Goal: Task Accomplishment & Management: Complete application form

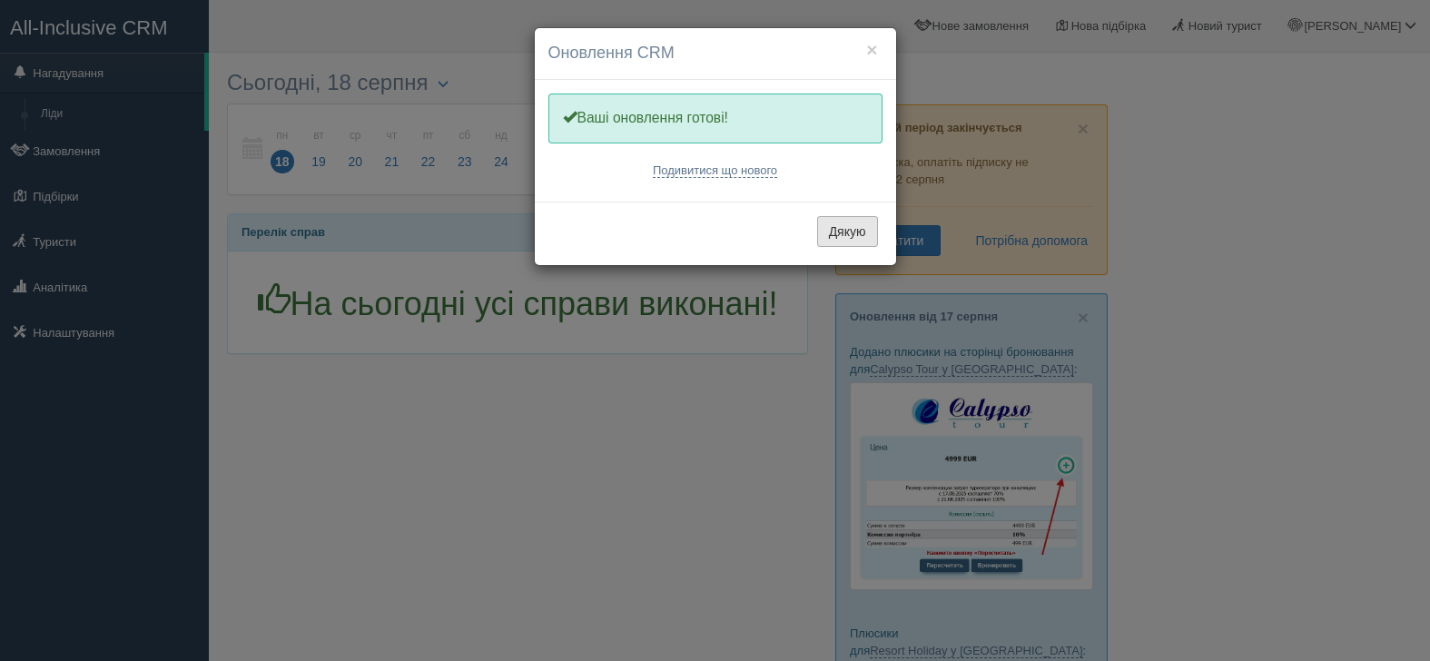
click at [851, 232] on button "Дякую" at bounding box center [847, 231] width 61 height 31
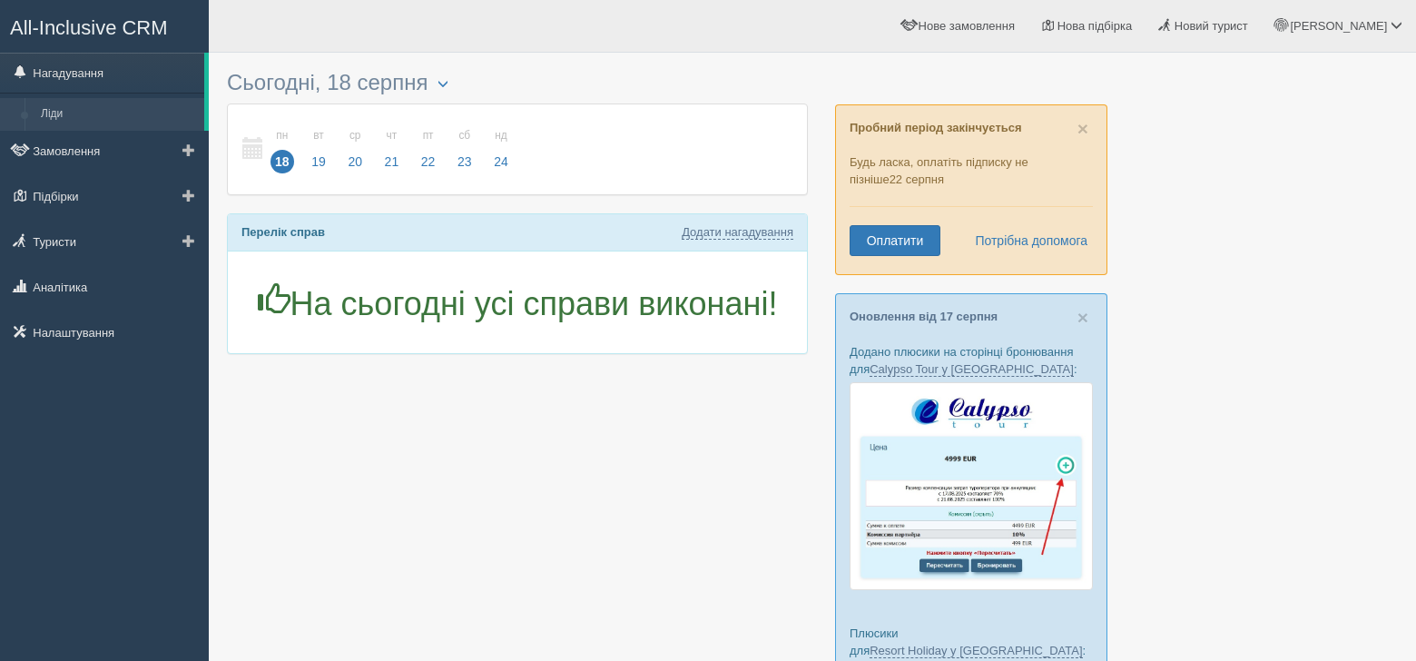
click at [112, 125] on link "Ліди" at bounding box center [119, 114] width 172 height 33
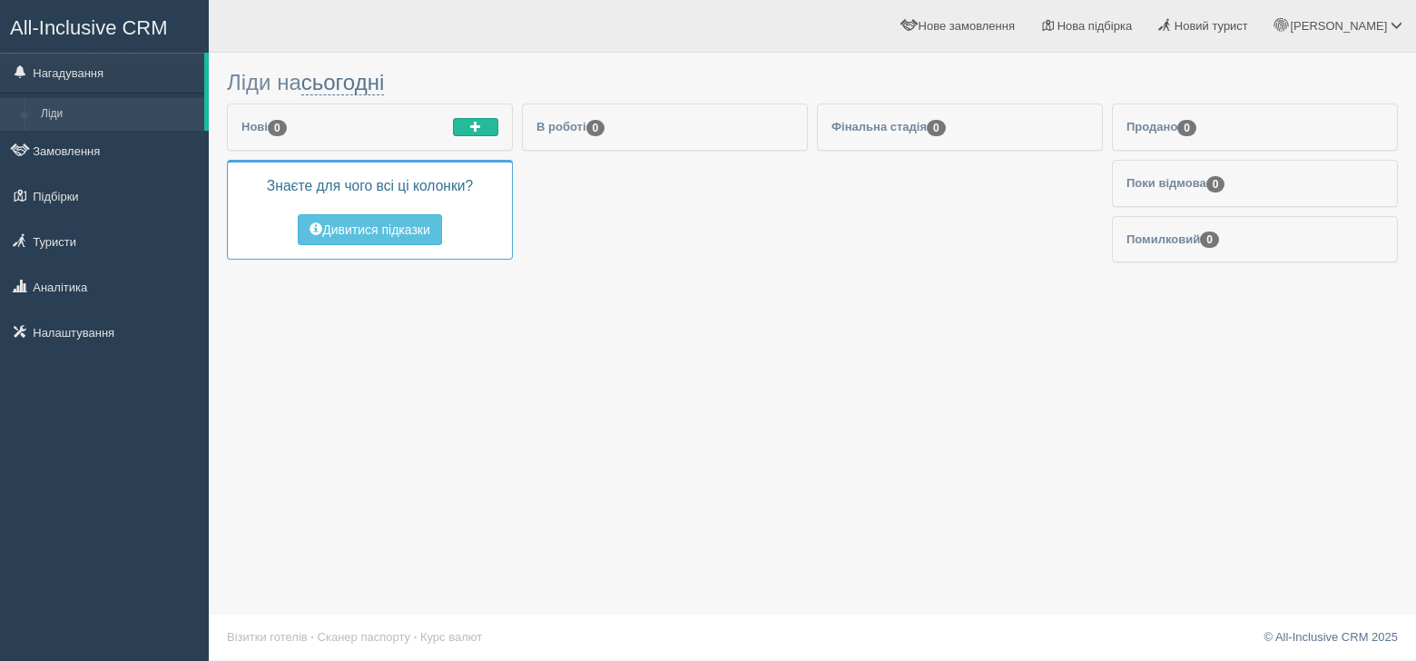
click at [79, 12] on link "All-Inclusive CRM" at bounding box center [104, 26] width 207 height 50
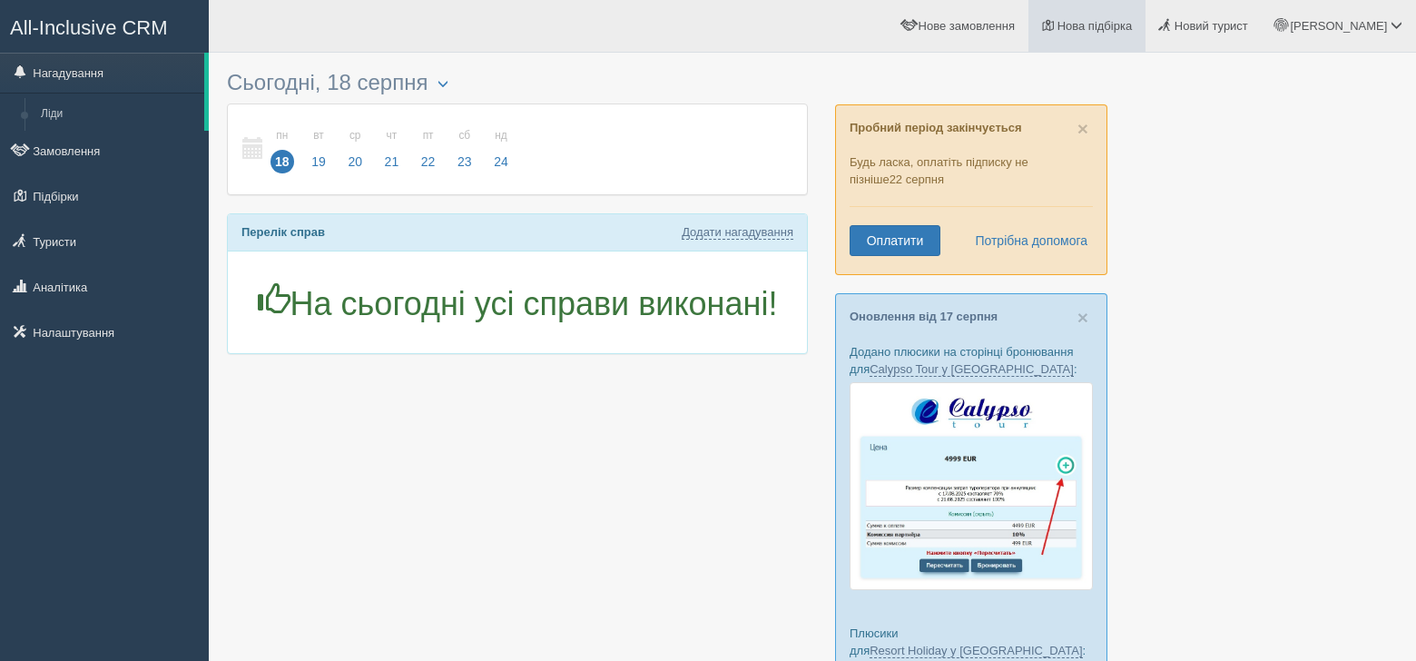
click at [1133, 22] on span "Нова підбірка" at bounding box center [1095, 26] width 75 height 14
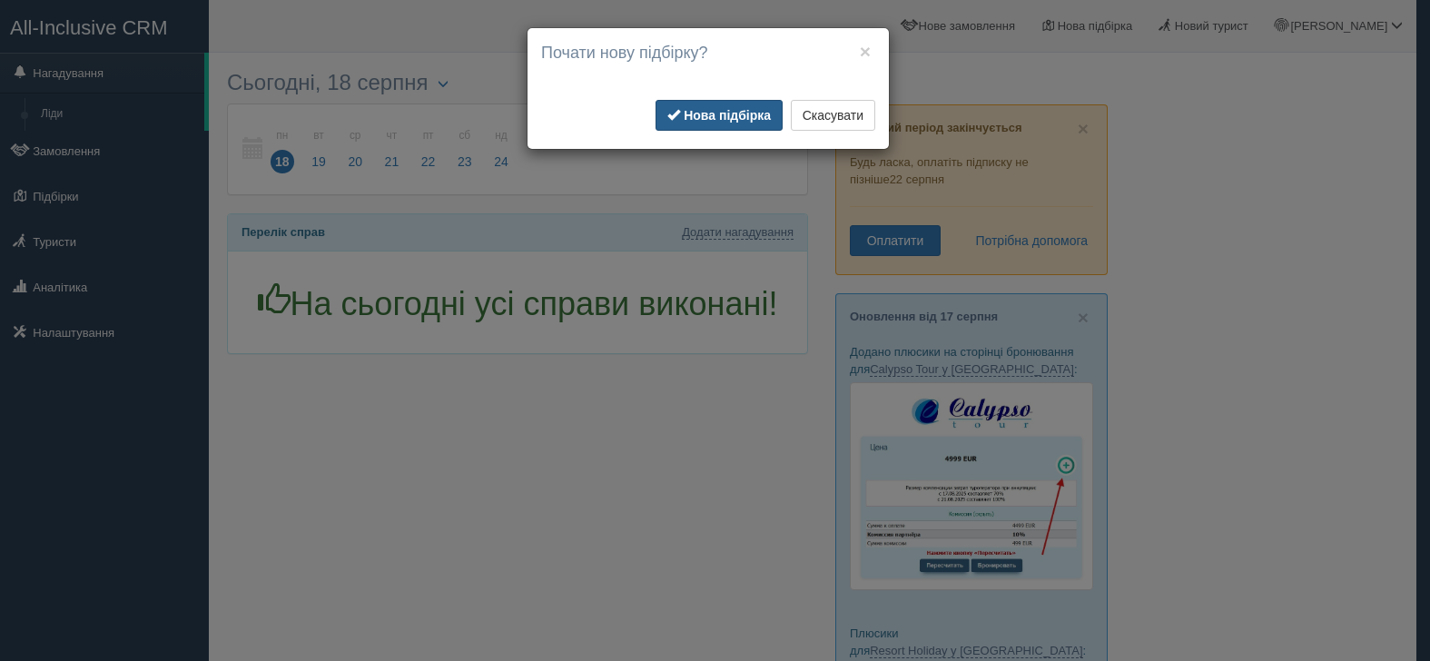
click at [713, 115] on b "Нова підбірка" at bounding box center [727, 115] width 87 height 15
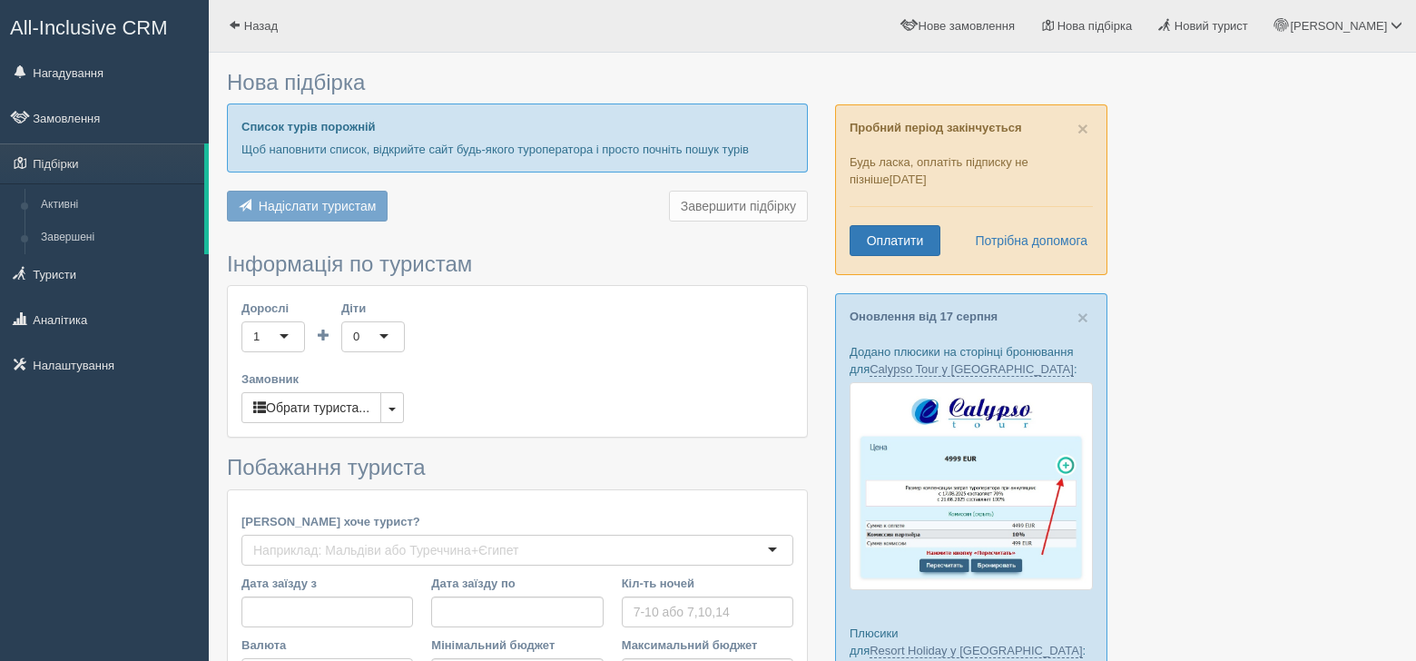
click at [281, 333] on div "1" at bounding box center [274, 336] width 64 height 31
click at [374, 334] on div "0" at bounding box center [373, 336] width 64 height 31
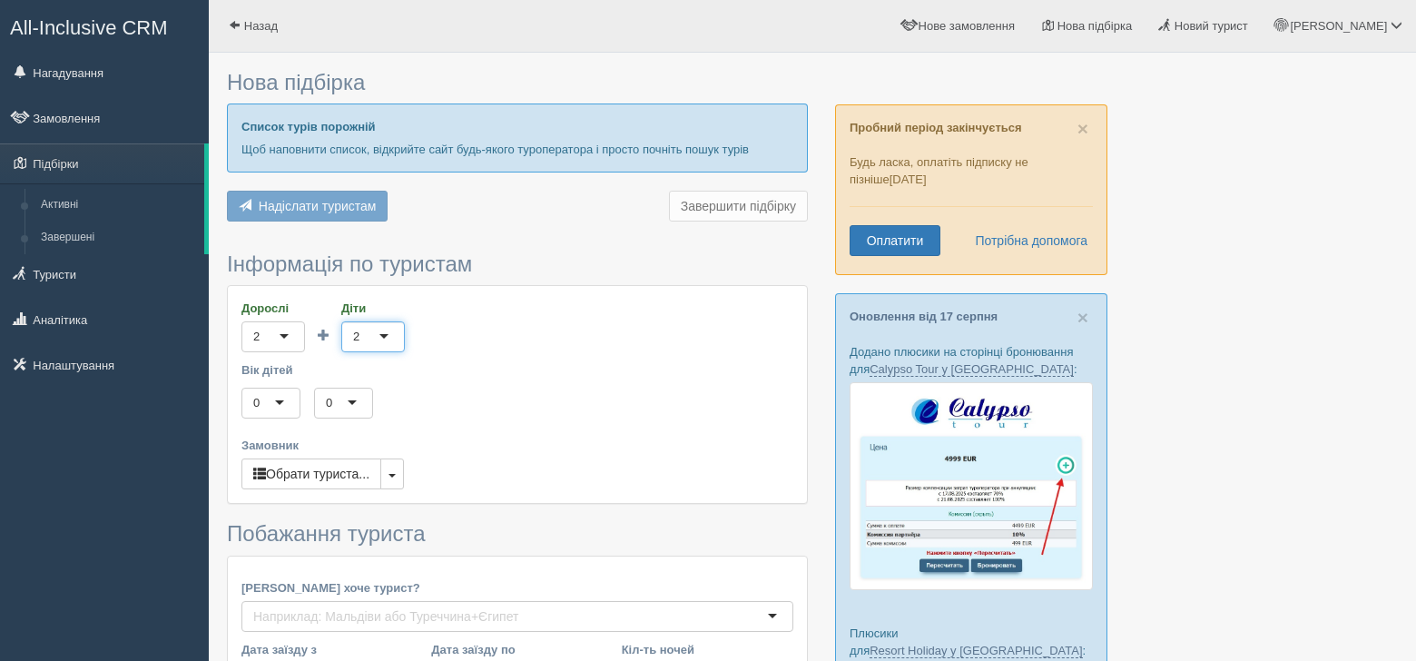
click at [281, 396] on div "0" at bounding box center [271, 403] width 59 height 31
click at [346, 395] on div "0" at bounding box center [343, 403] width 59 height 31
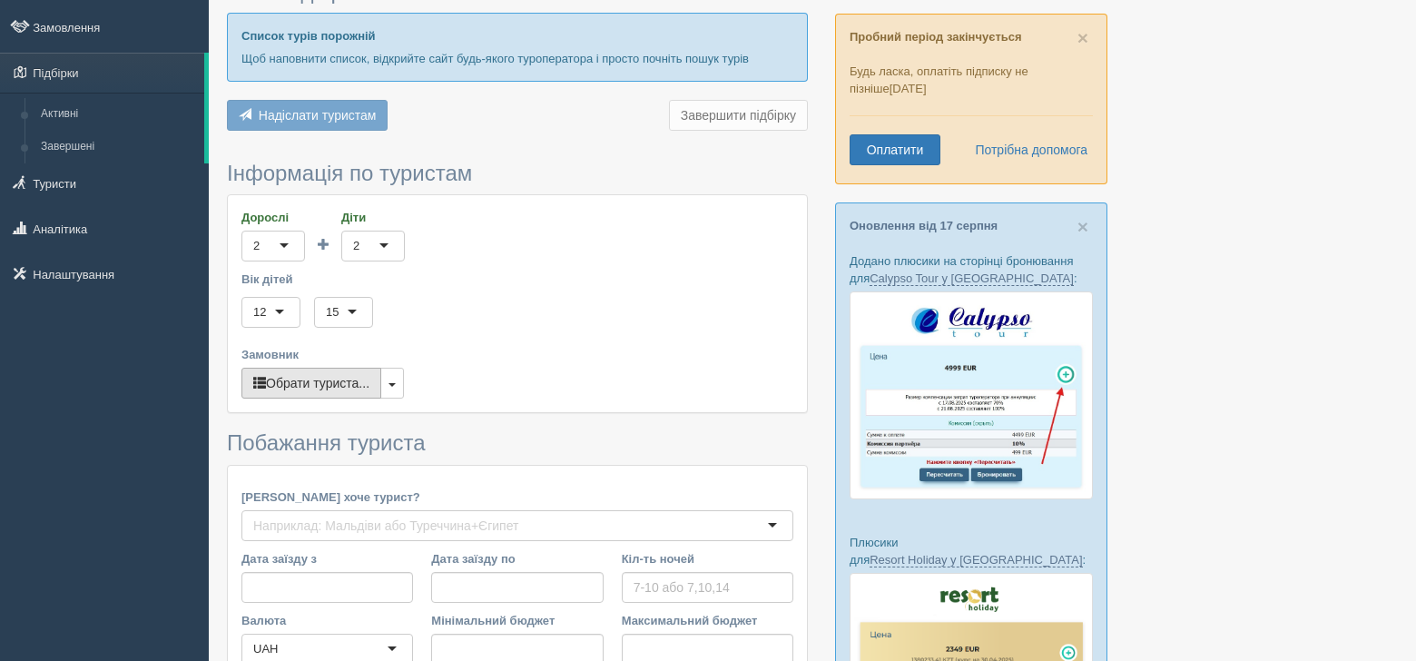
click at [369, 383] on button "Обрати туриста..." at bounding box center [312, 383] width 140 height 31
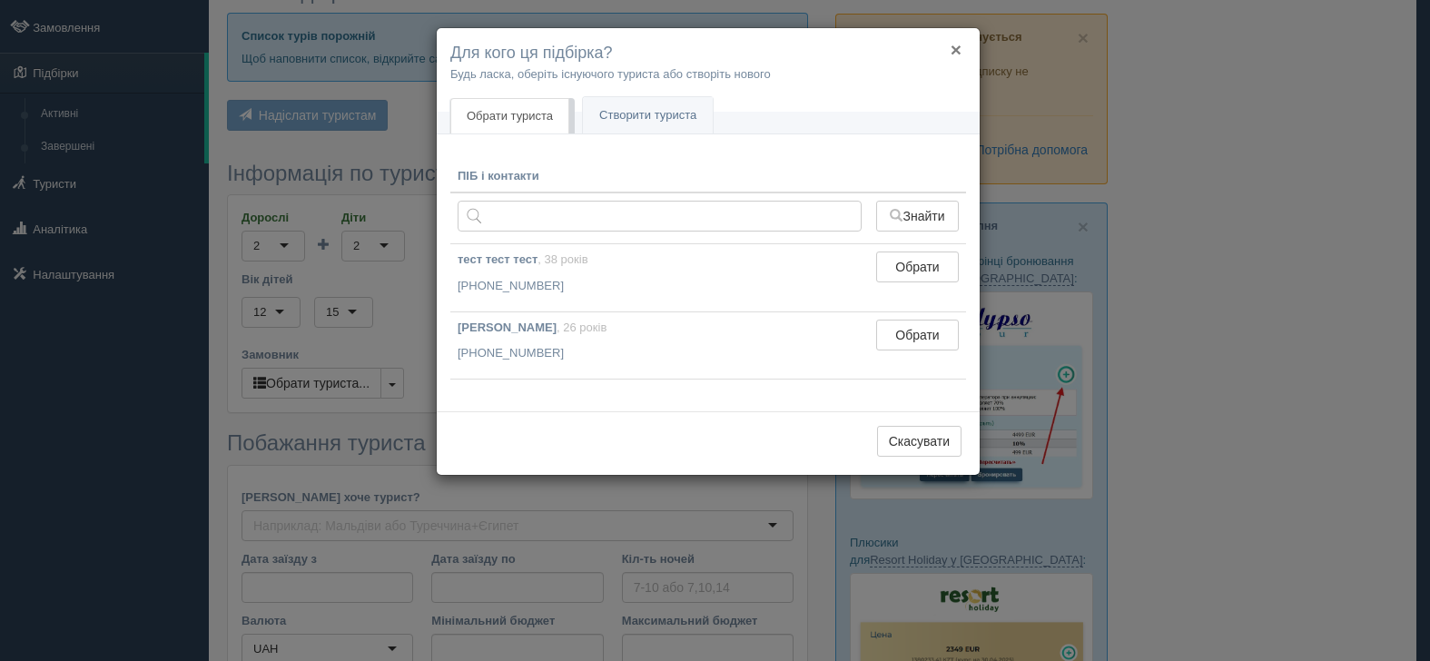
click at [955, 46] on button "×" at bounding box center [956, 49] width 11 height 19
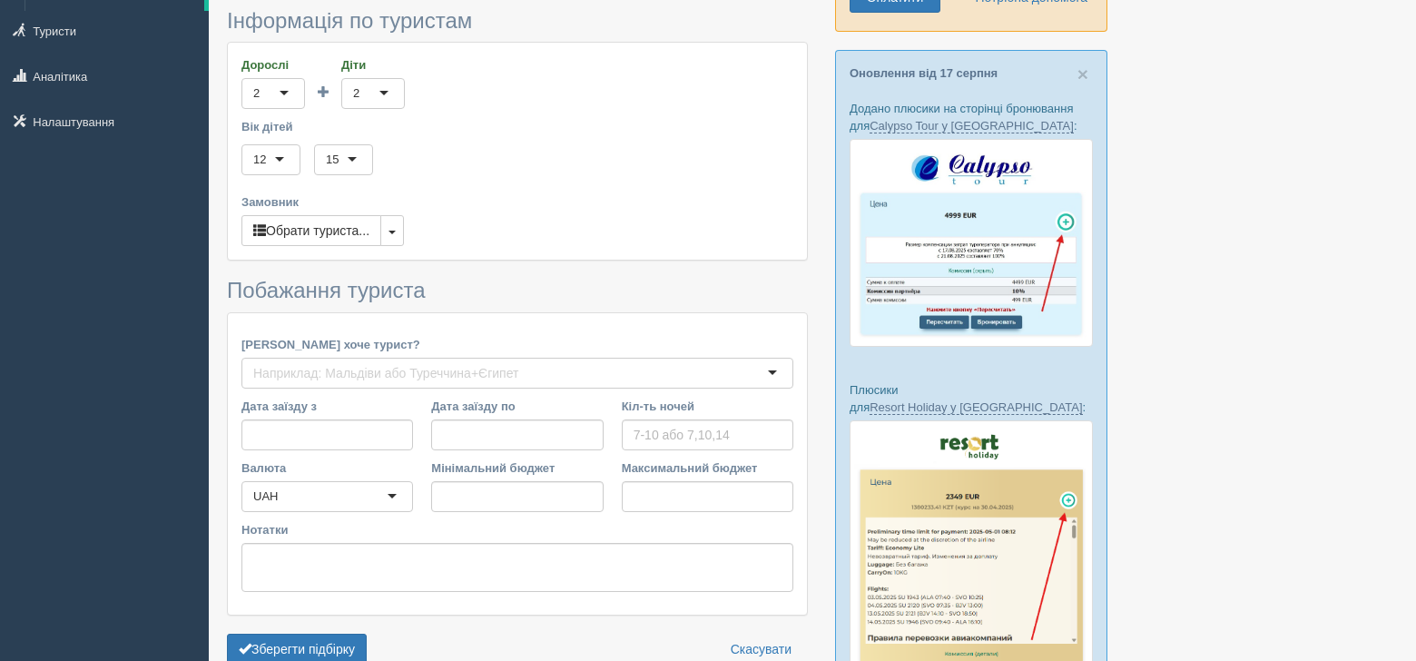
scroll to position [272, 0]
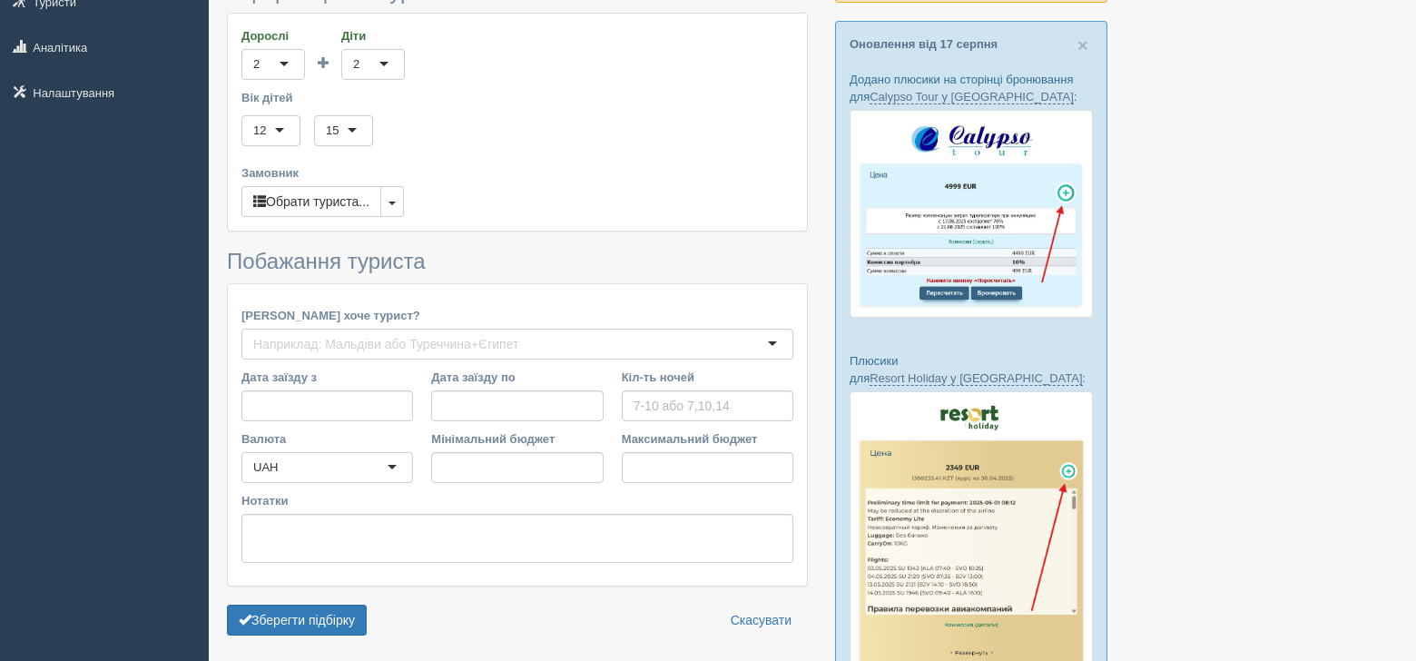
click at [740, 348] on div at bounding box center [518, 344] width 552 height 31
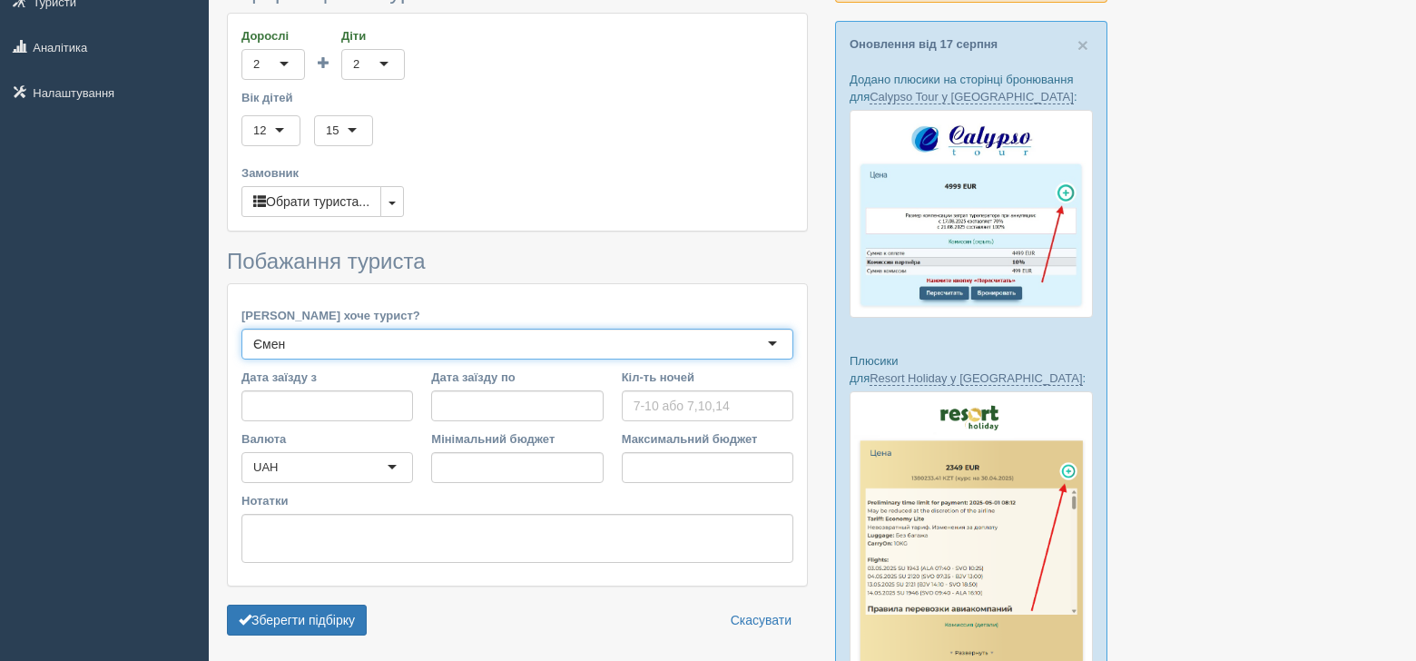
scroll to position [0, 0]
click at [350, 340] on div "Ємен" at bounding box center [518, 344] width 552 height 31
click at [385, 403] on input "Дата заїзду з" at bounding box center [328, 405] width 172 height 31
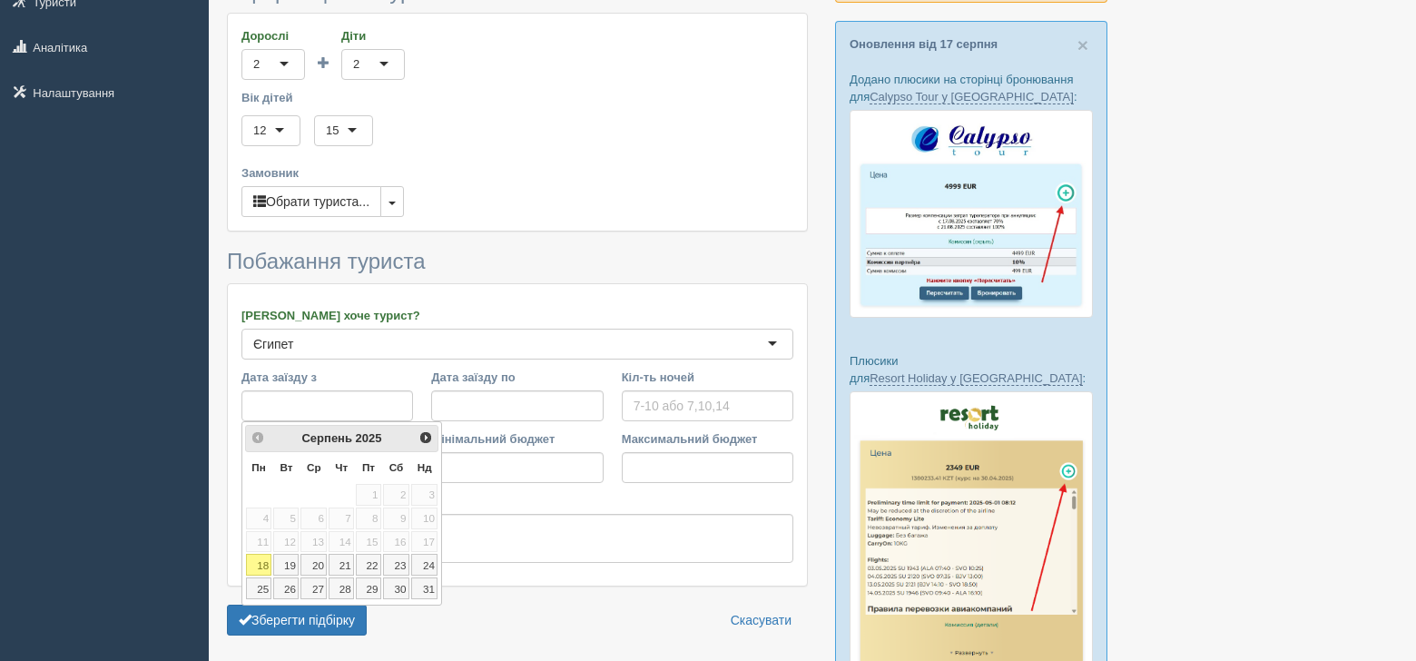
click at [439, 437] on div "<Попер Наст> Серпень 2025 Пн Вт Ср Чт Пт Сб Нд 1 2 3 4 5 6 7 8 9 10 11 12 13 14…" at bounding box center [342, 513] width 201 height 184
click at [432, 437] on span "Наст>" at bounding box center [426, 436] width 15 height 15
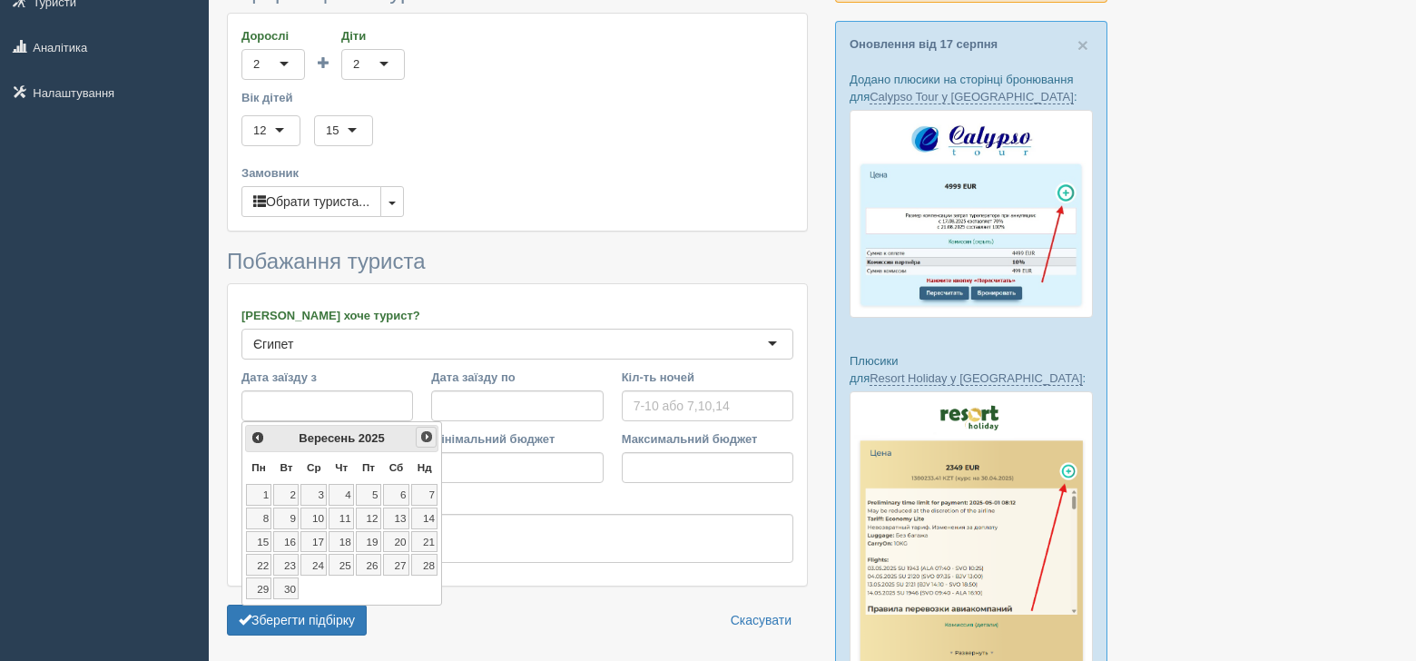
click at [432, 437] on span "Наст>" at bounding box center [426, 436] width 15 height 15
click at [392, 538] on link "18" at bounding box center [396, 542] width 26 height 22
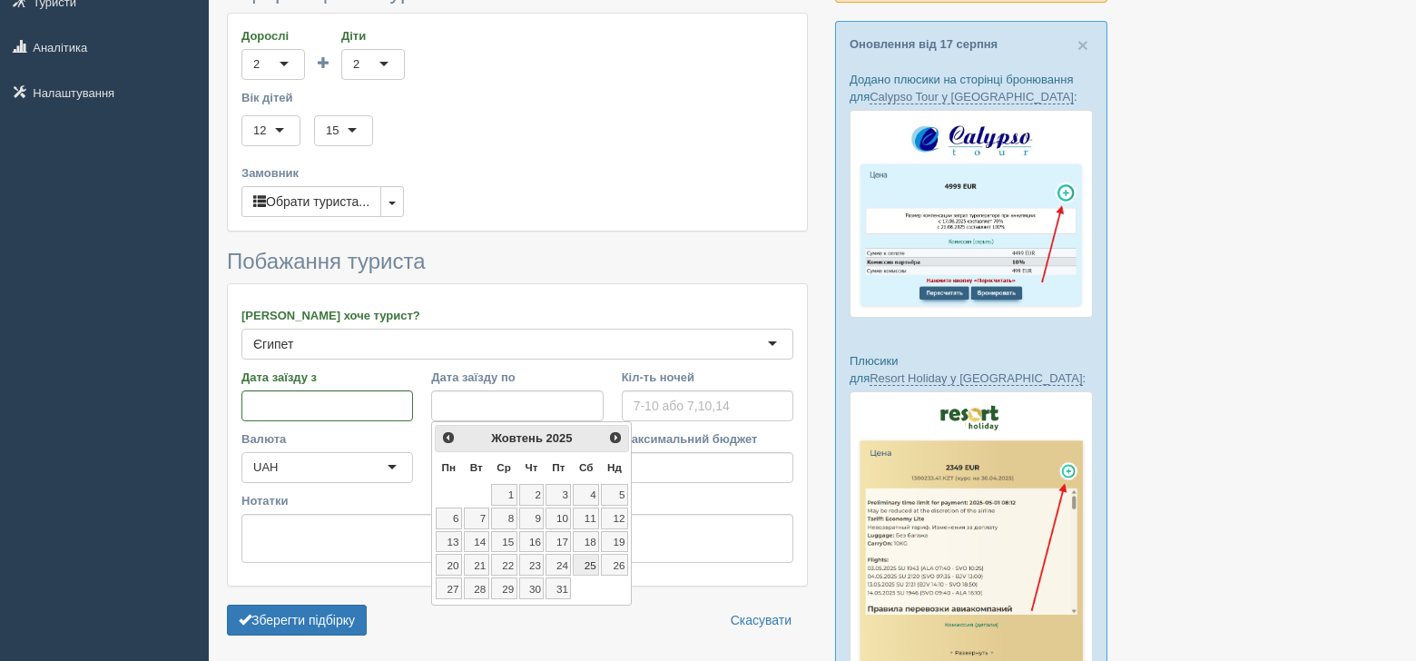
click at [590, 567] on link "25" at bounding box center [586, 565] width 26 height 22
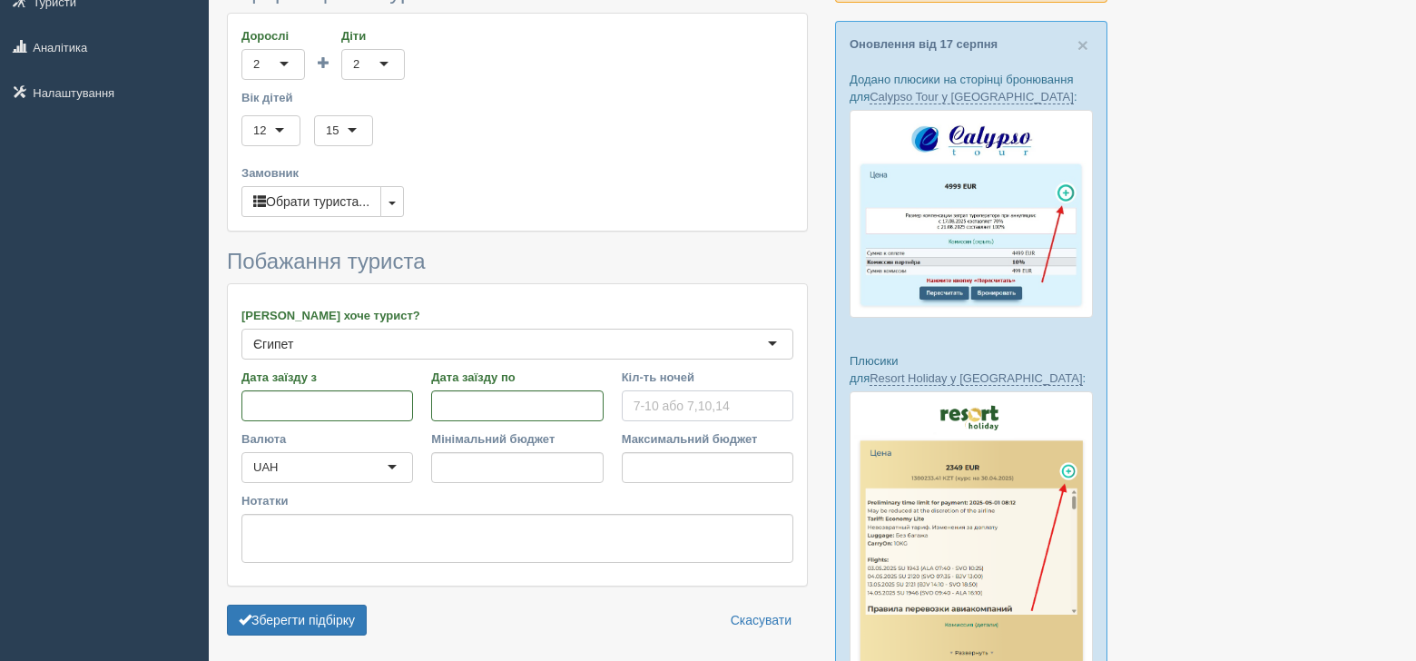
click at [665, 399] on input "Кіл-ть ночей" at bounding box center [708, 405] width 172 height 31
type input "7-9"
click at [478, 460] on input "Мінімальний бюджет" at bounding box center [517, 467] width 172 height 31
type input "180000"
click at [641, 459] on input "Максимальний бюджет" at bounding box center [708, 467] width 172 height 31
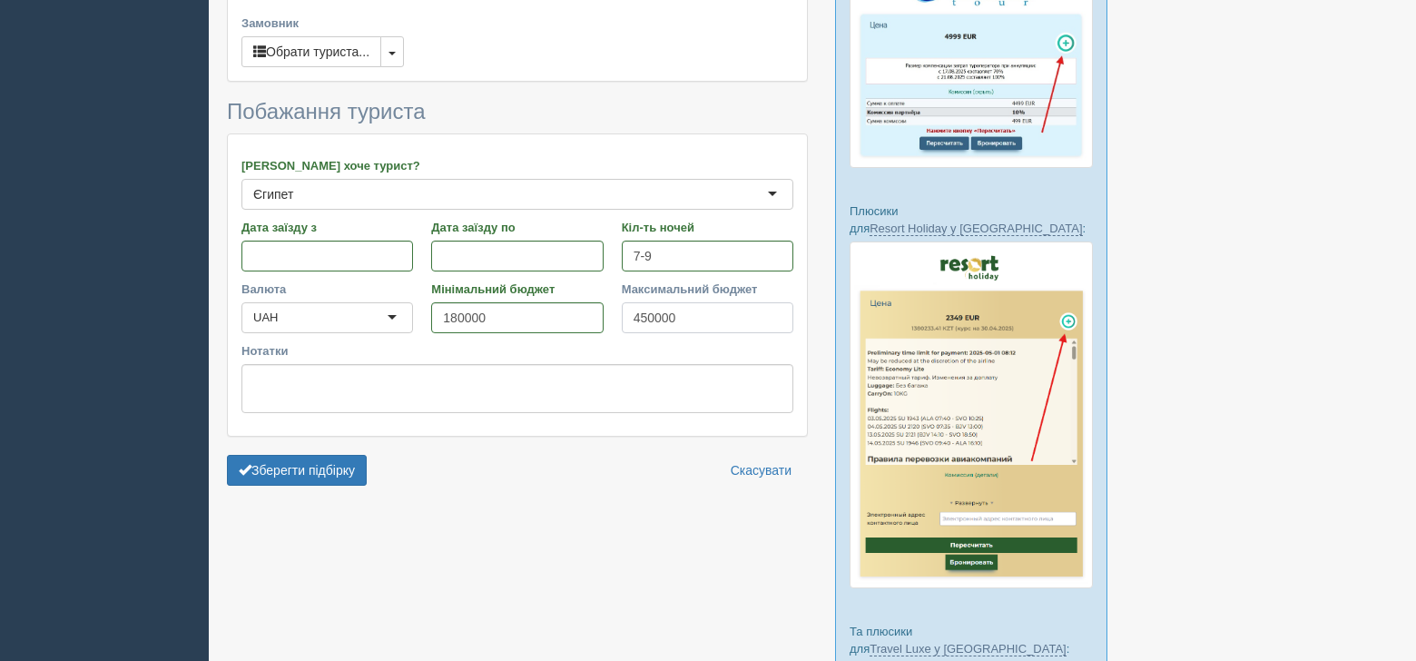
scroll to position [454, 0]
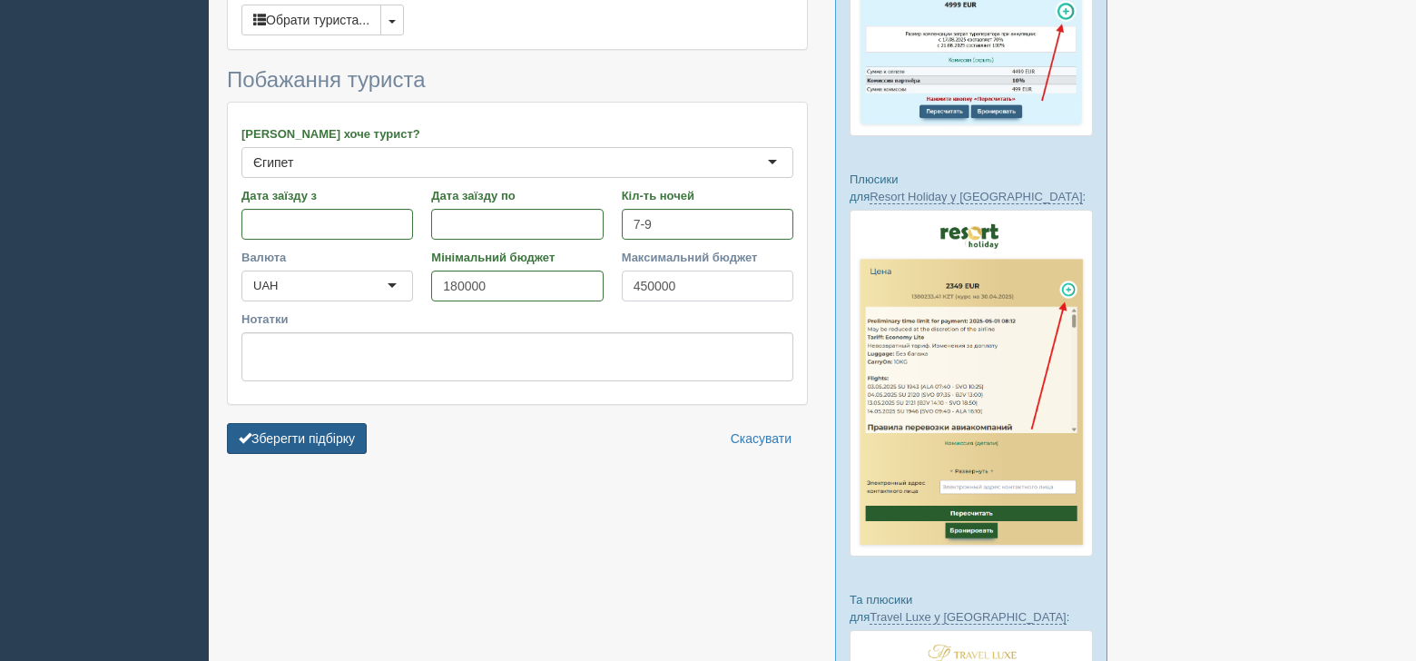
type input "450000"
click at [336, 436] on button "Зберегти підбірку" at bounding box center [297, 438] width 140 height 31
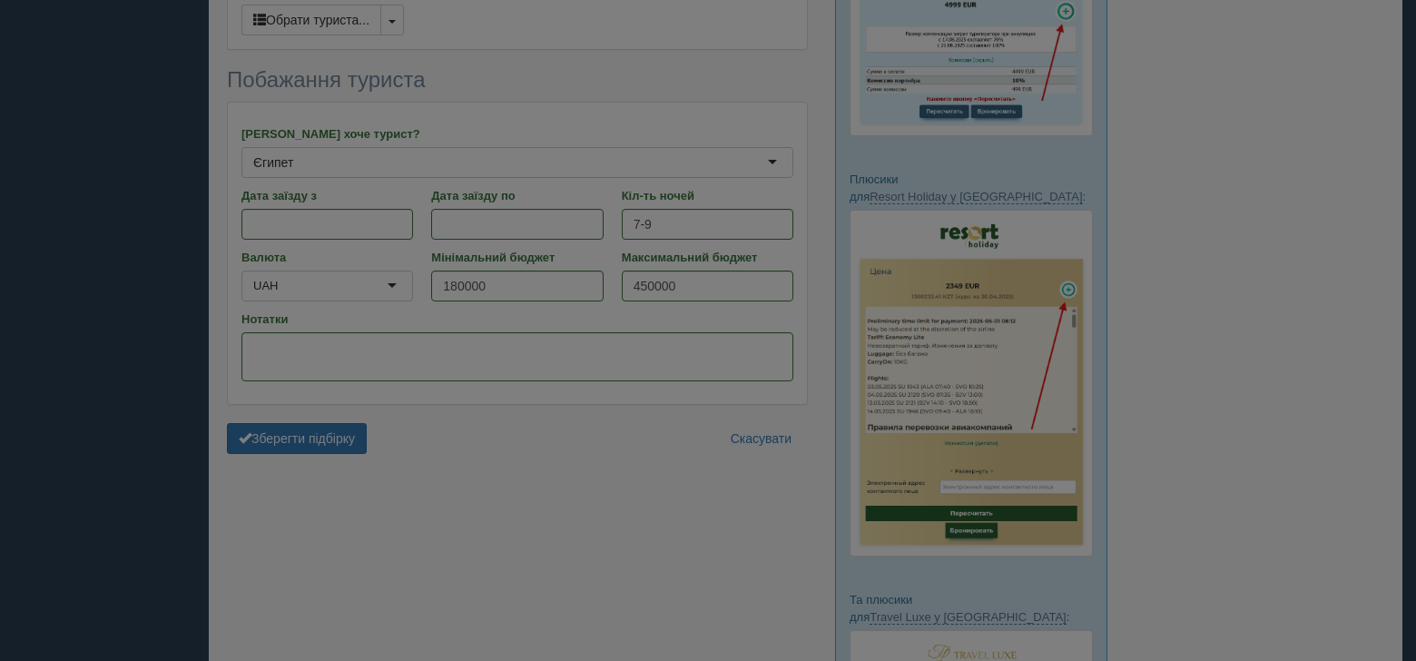
scroll to position [428, 0]
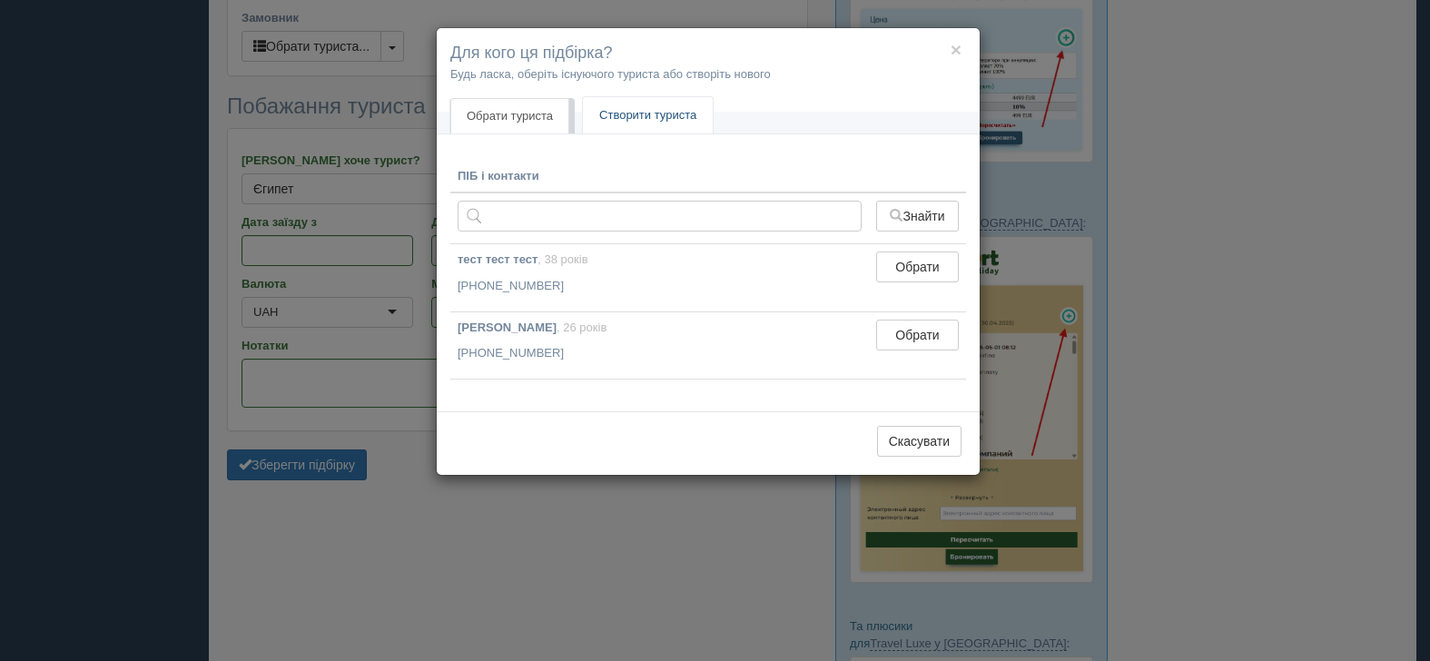
click at [639, 106] on link "Створити туриста" at bounding box center [648, 115] width 130 height 37
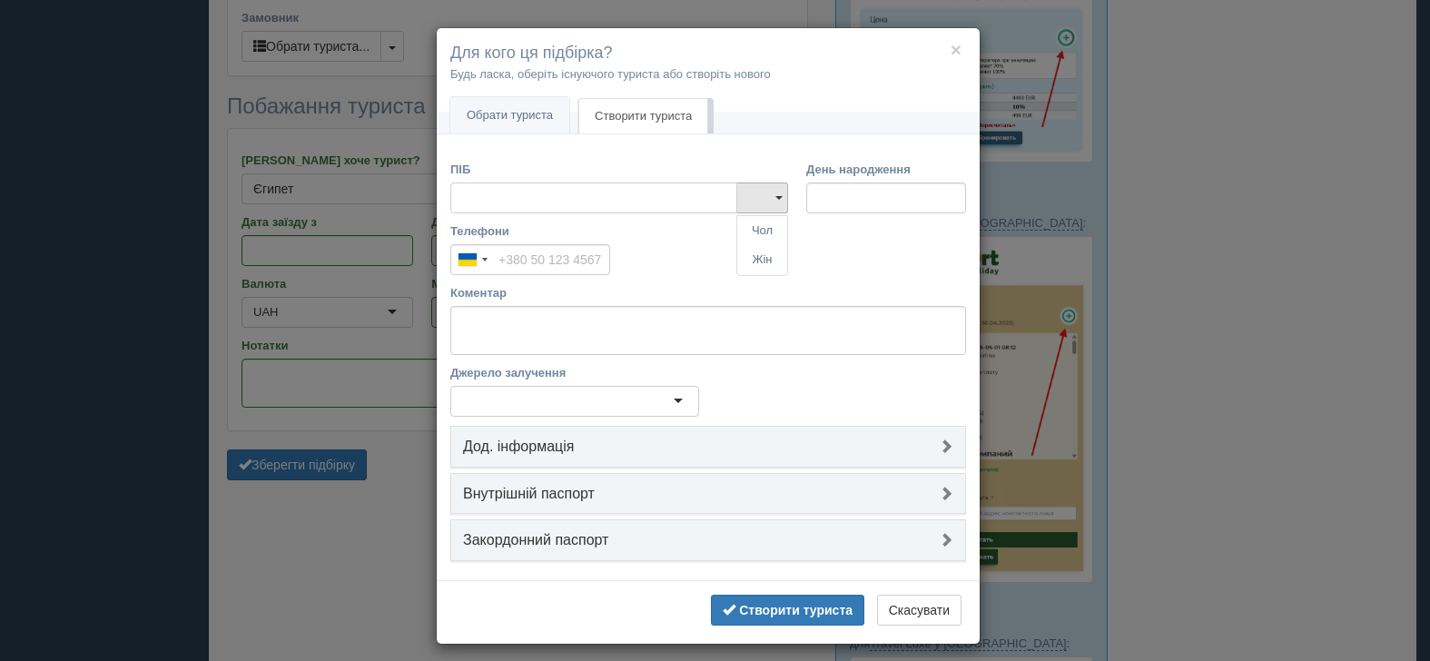
click at [617, 196] on input "ПІБ" at bounding box center [593, 197] width 287 height 31
click at [951, 51] on button "×" at bounding box center [956, 49] width 11 height 19
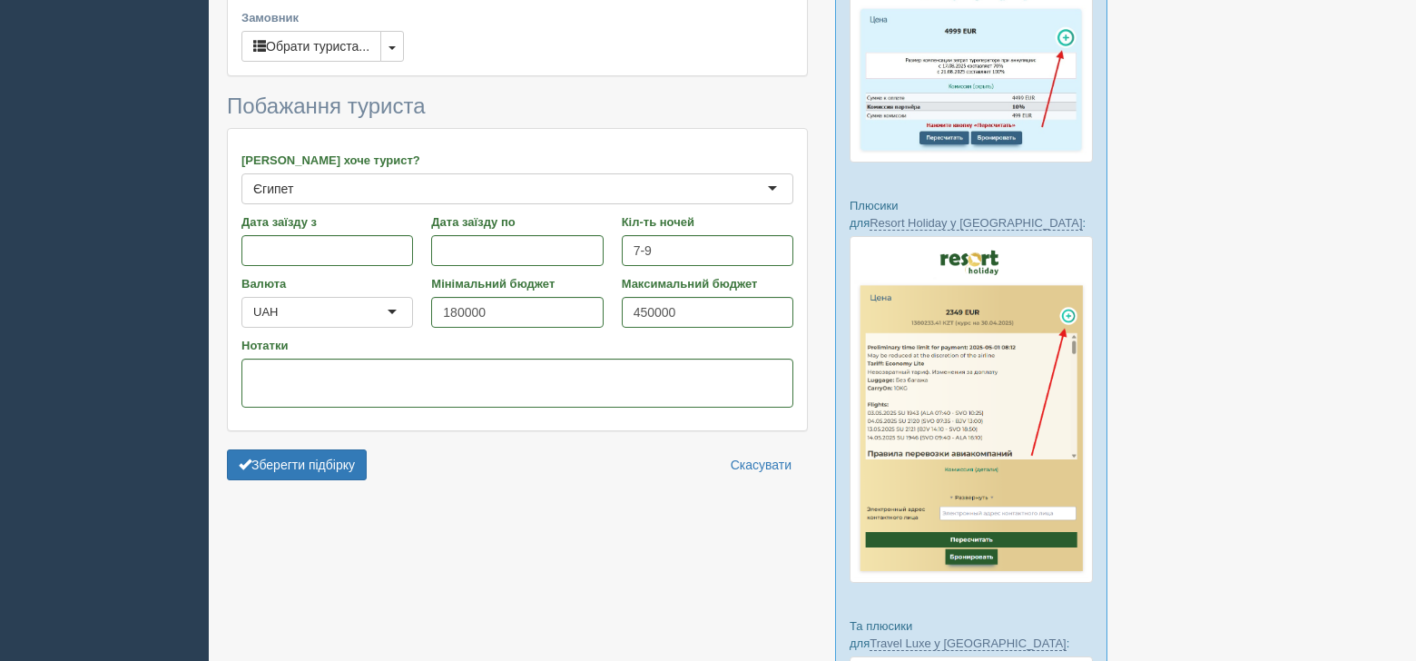
type input "7"
type input "299900"
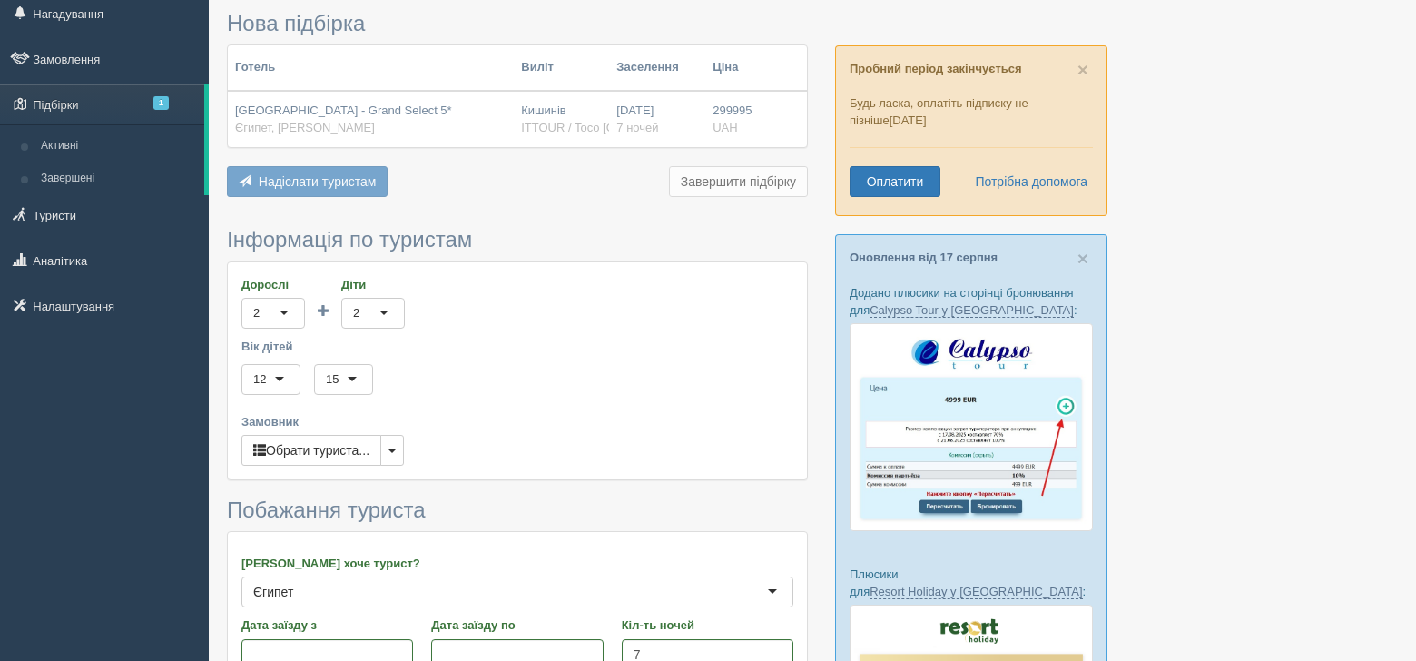
scroll to position [0, 0]
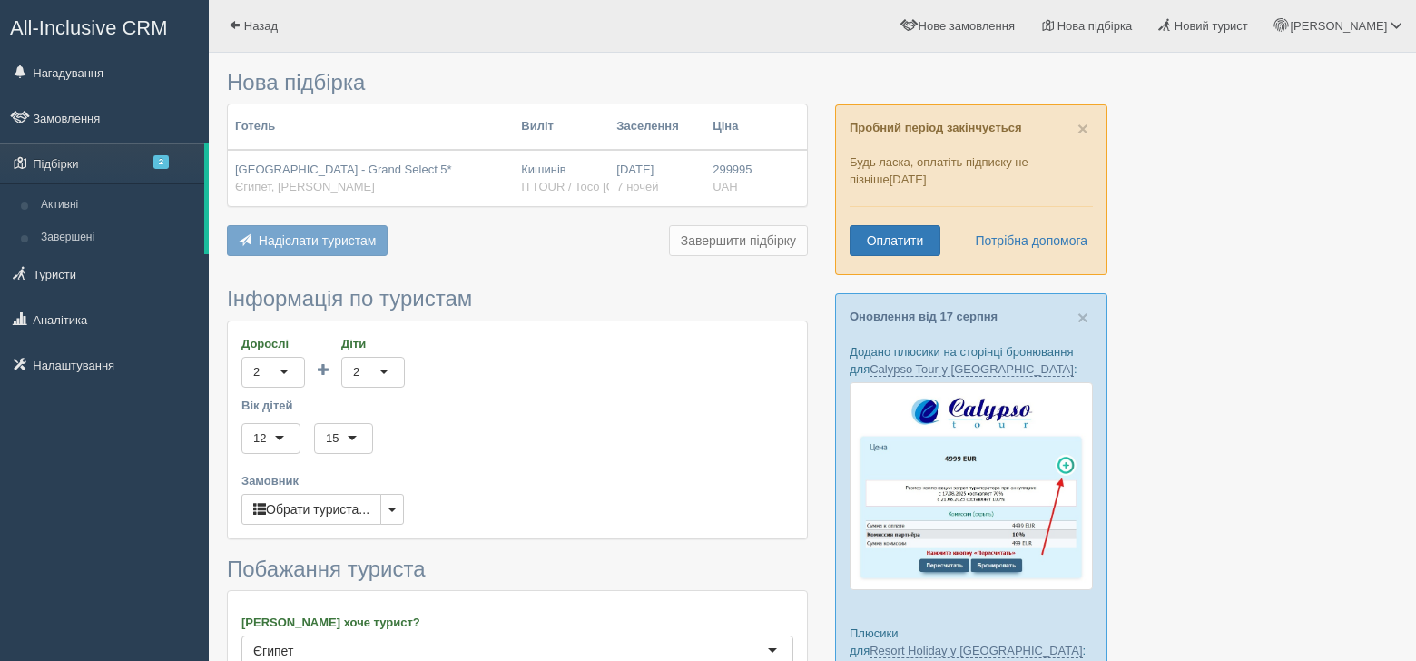
type input "365500"
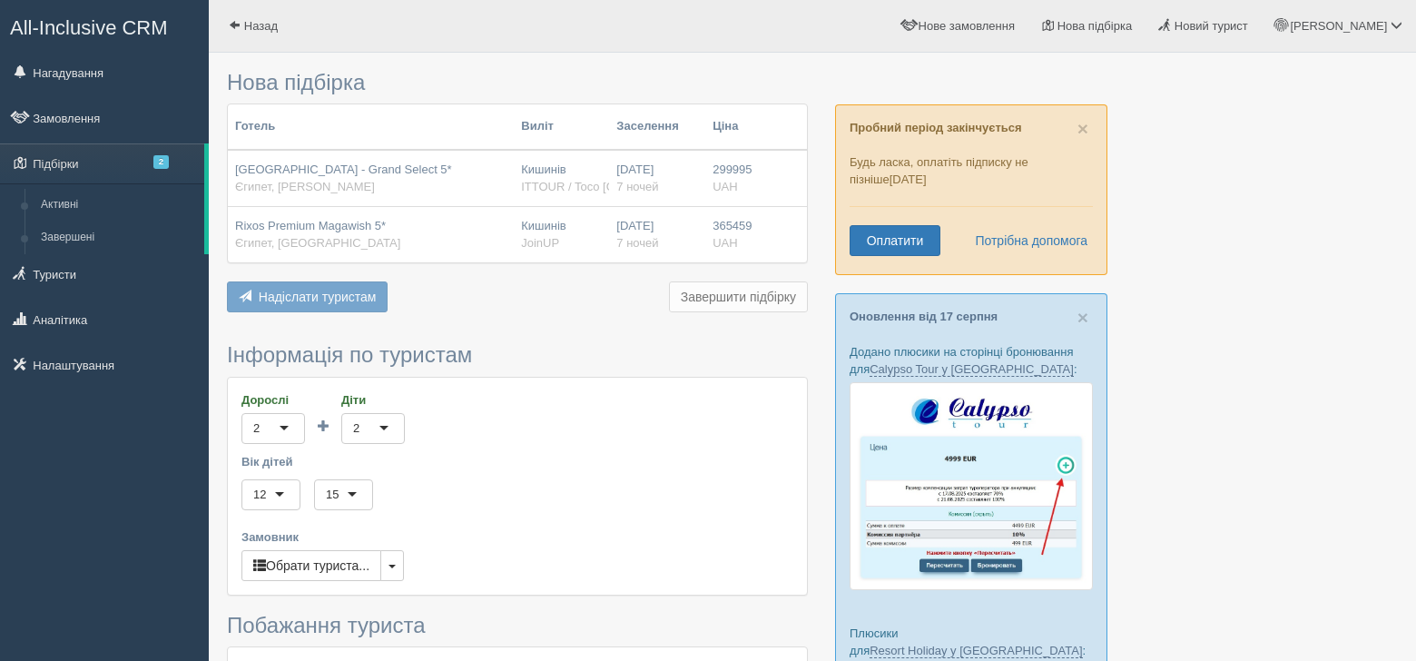
click at [365, 296] on span "Надіслати туристам" at bounding box center [318, 297] width 118 height 15
click at [501, 314] on div "Надіслати туристам Надіслати Завершити підбірку Додати з Plugin Додати тури з C…" at bounding box center [517, 298] width 581 height 35
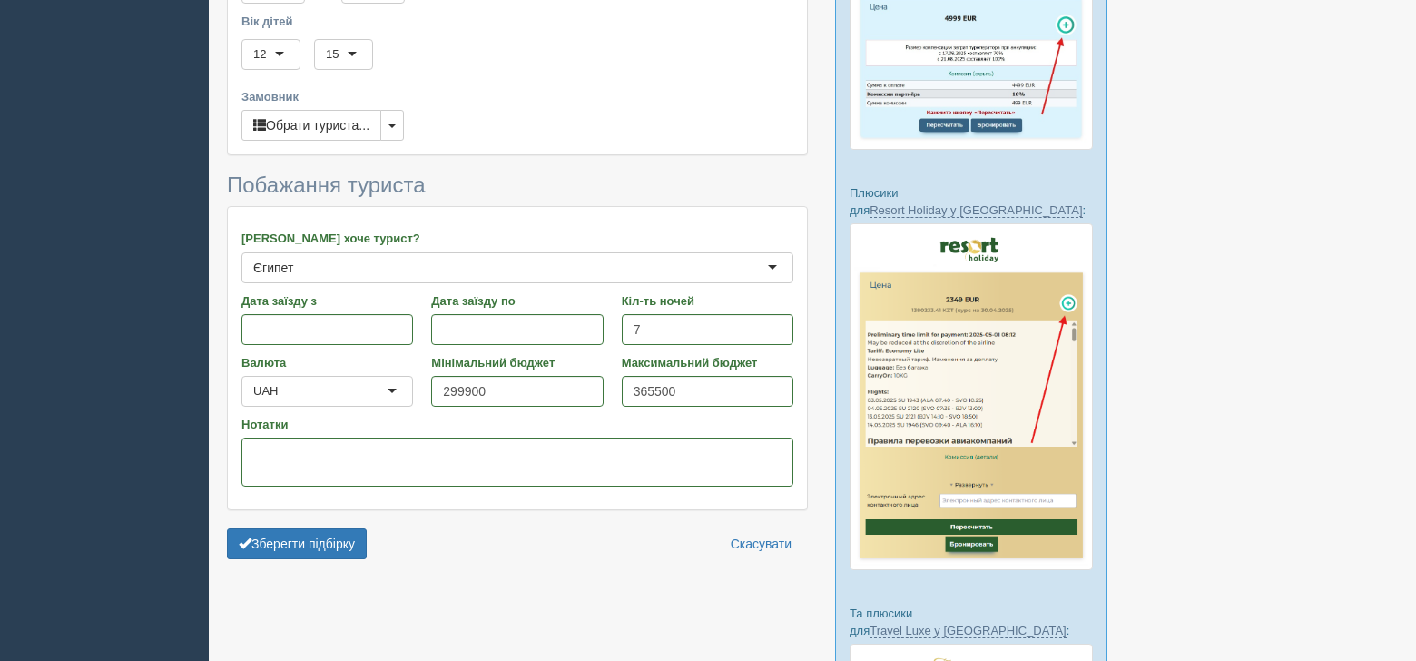
scroll to position [545, 0]
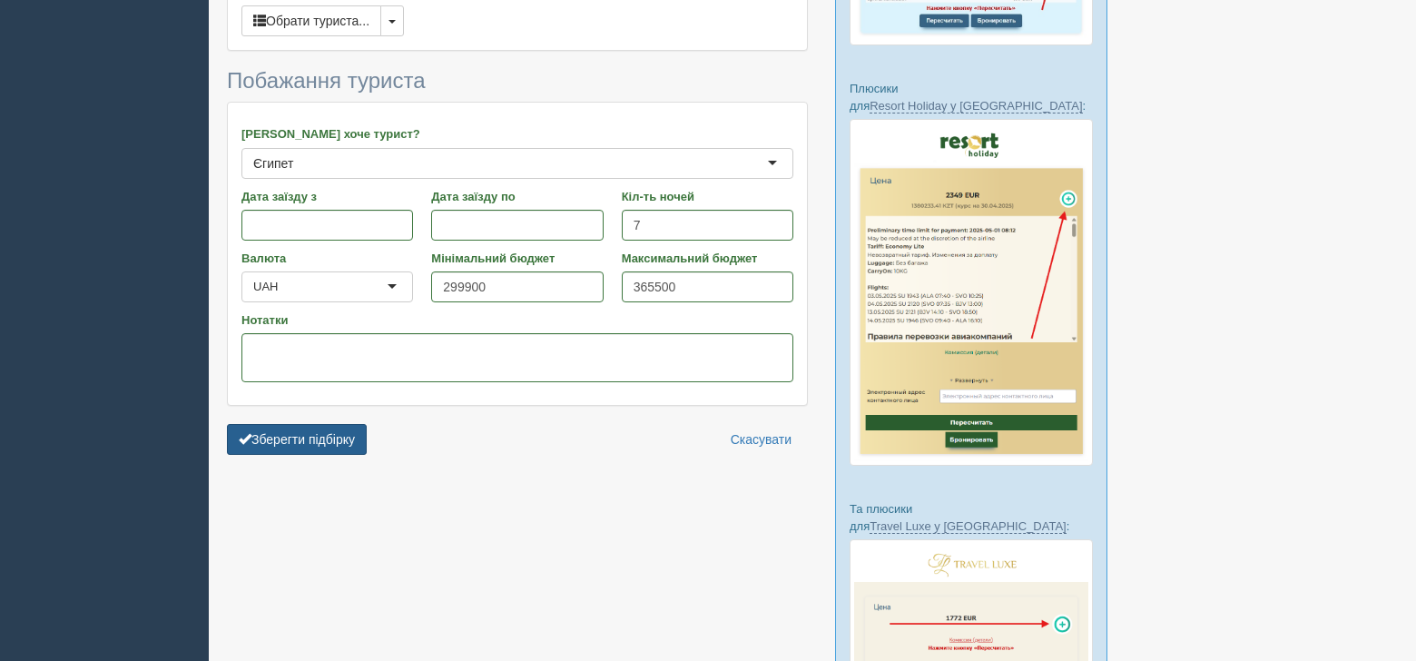
click at [345, 443] on button "Зберегти підбірку" at bounding box center [297, 439] width 140 height 31
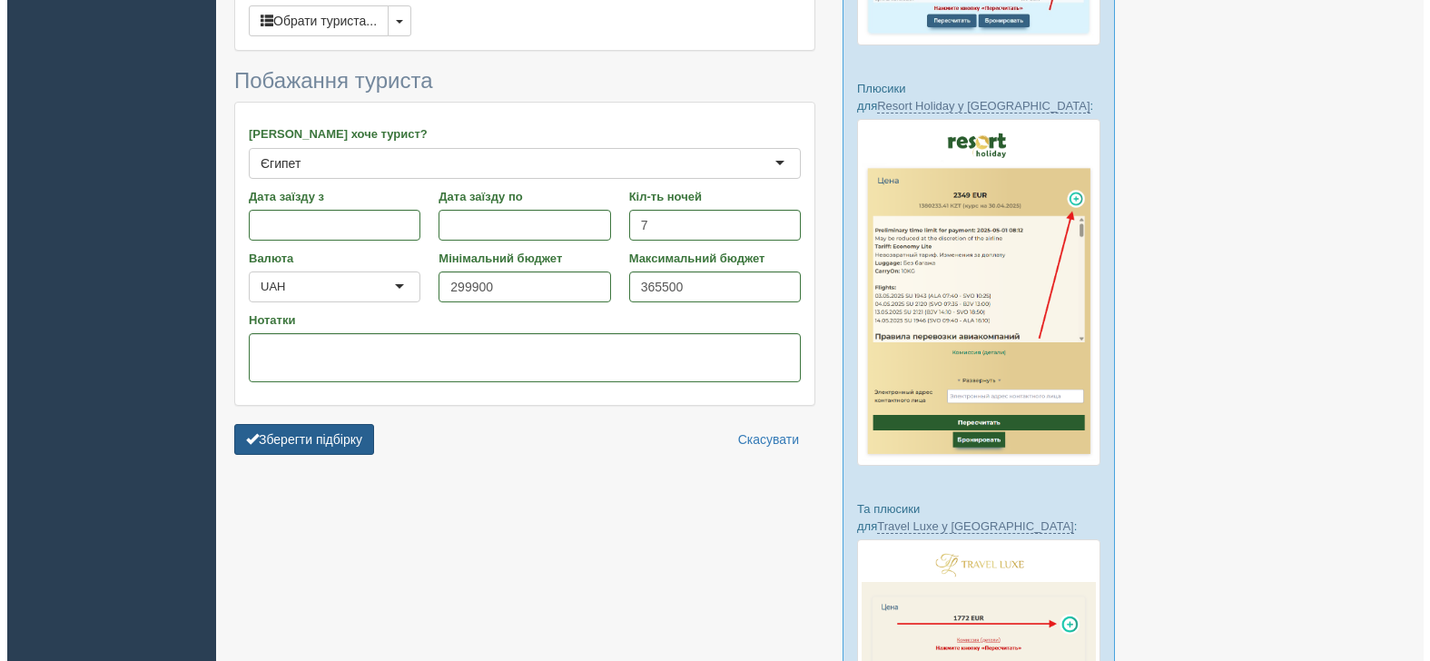
scroll to position [519, 0]
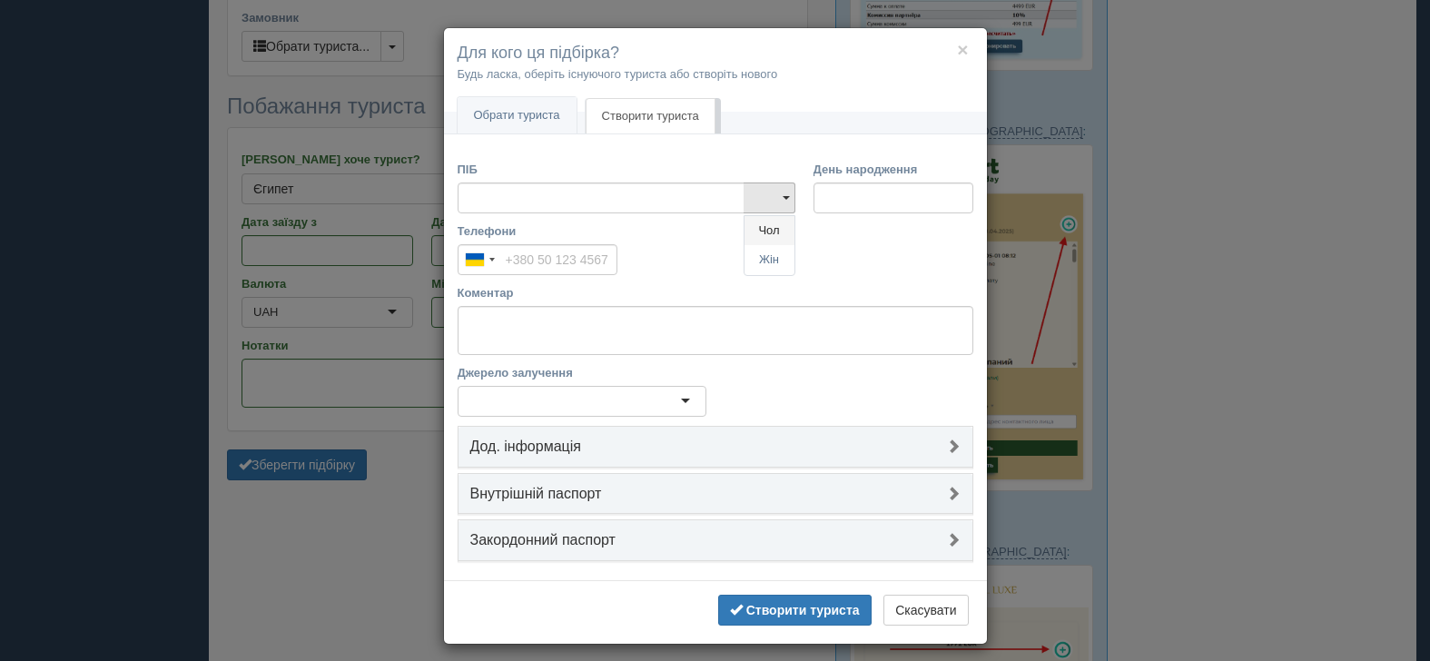
click at [766, 225] on link "Чол" at bounding box center [769, 231] width 50 height 30
click at [641, 197] on input "ПІБ" at bounding box center [601, 197] width 287 height 31
click at [596, 192] on input "ПІБ" at bounding box center [601, 197] width 287 height 31
type input "V"
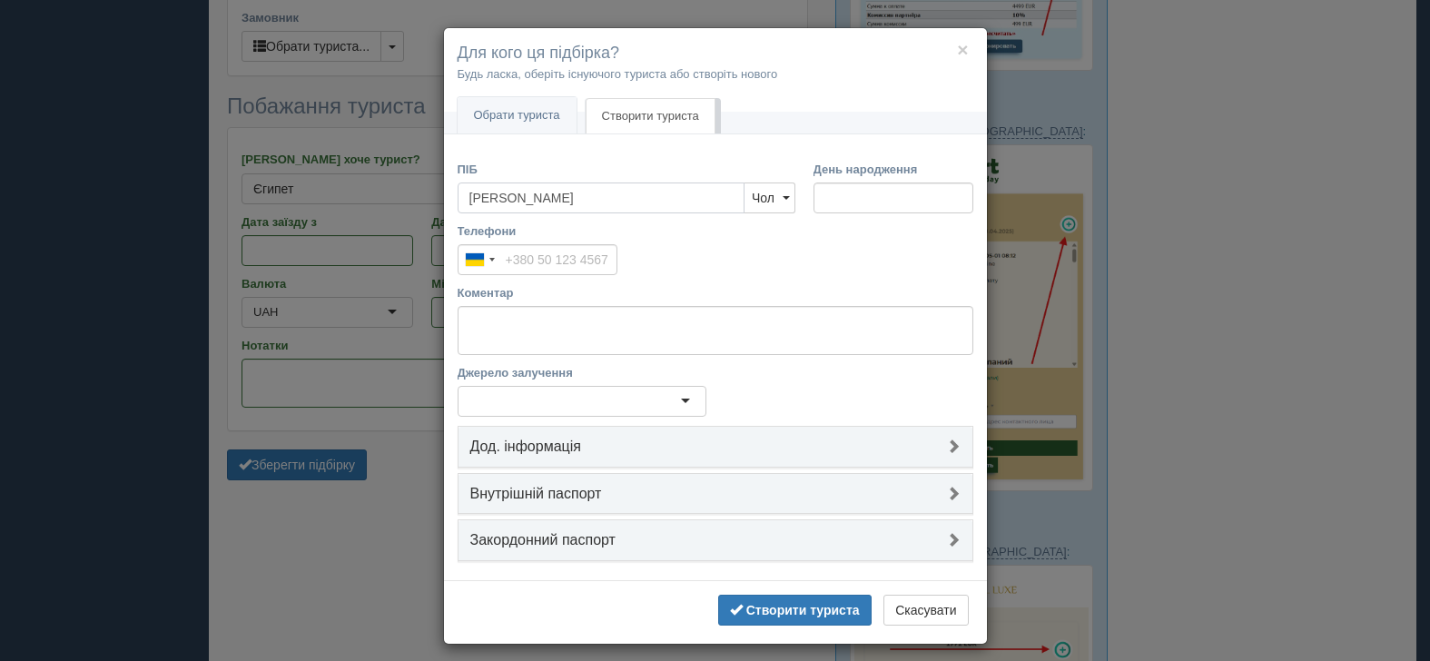
type input "Михаил Фёдорович"
click at [839, 194] on input "День народження" at bounding box center [894, 197] width 160 height 31
click at [876, 199] on input "День народження" at bounding box center [894, 197] width 160 height 31
type input "12.11.1962"
click at [600, 263] on input "Телефони" at bounding box center [538, 259] width 160 height 31
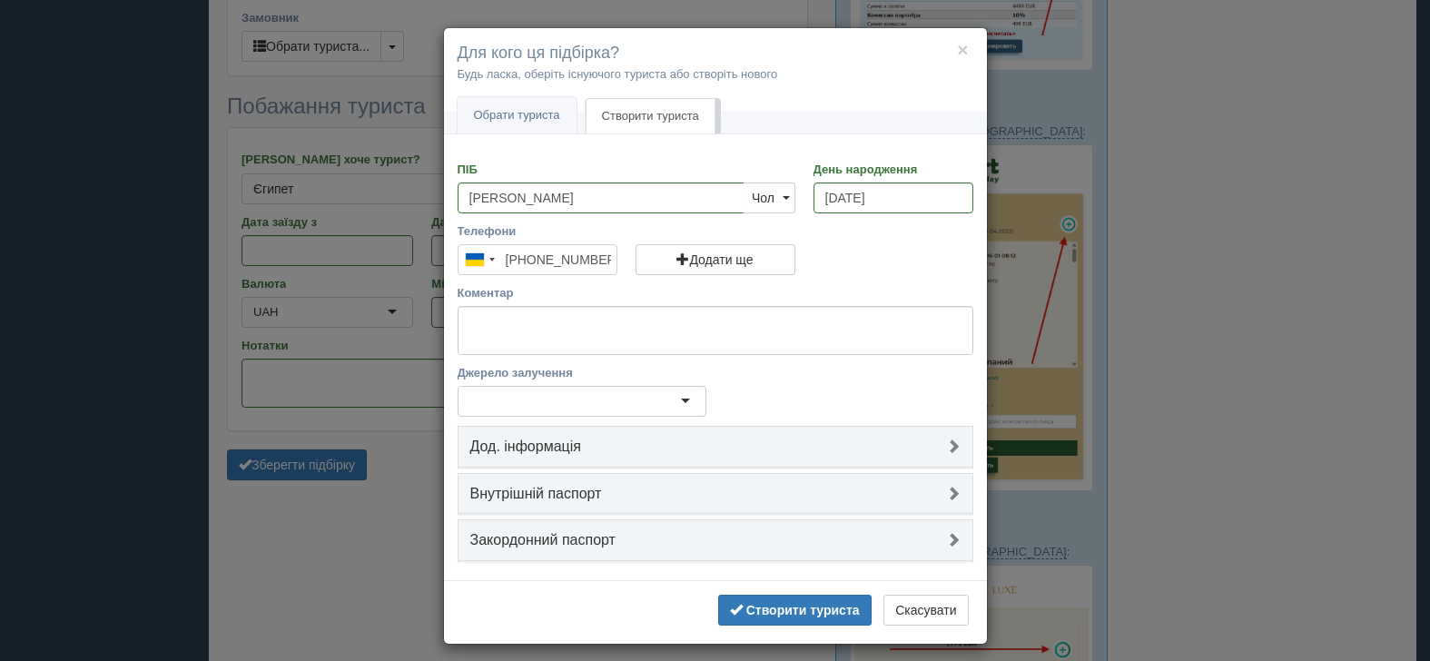
type input "+380 63 665 9697"
click at [646, 390] on div at bounding box center [582, 401] width 249 height 31
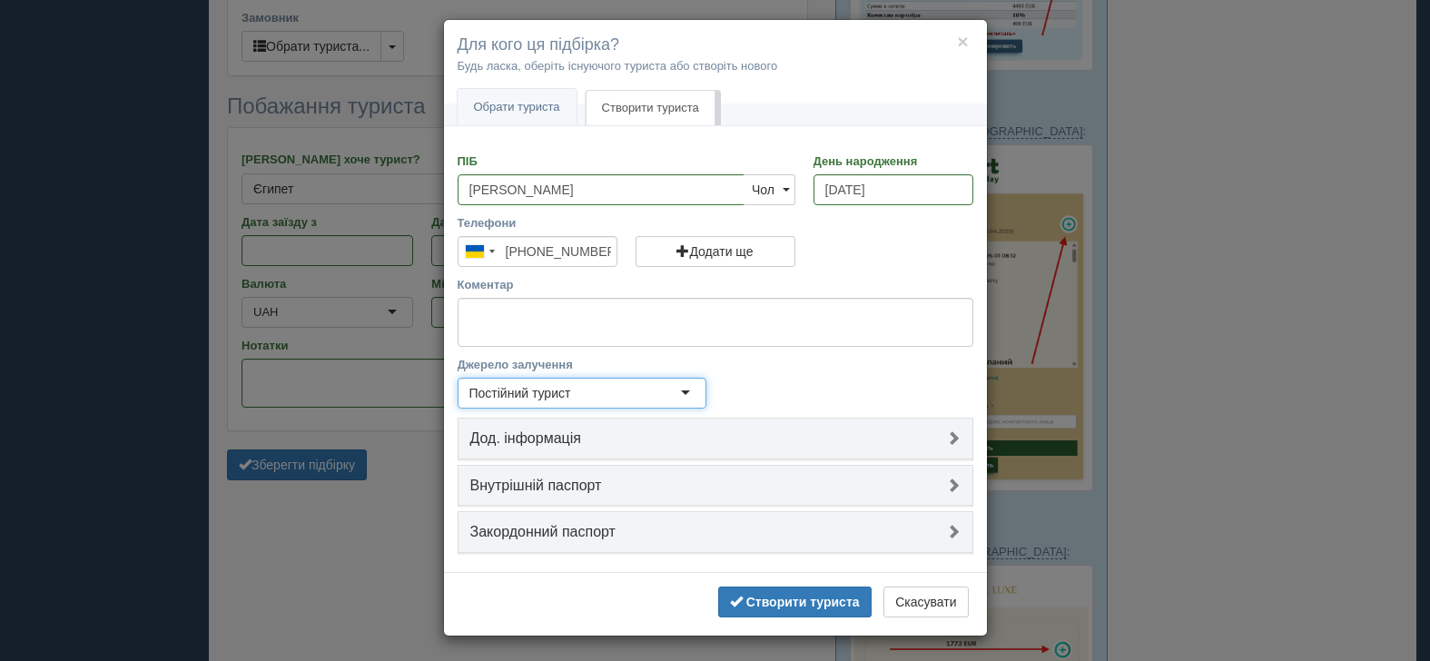
scroll to position [11, 0]
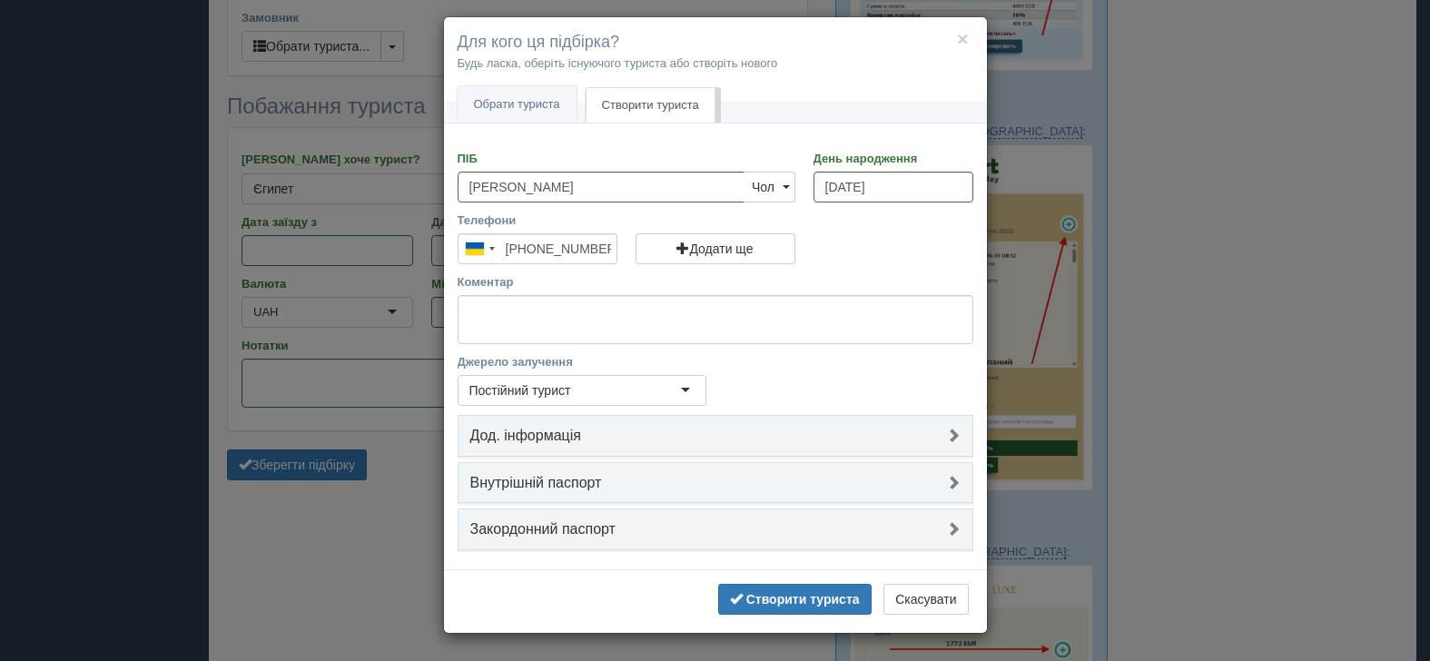
click at [862, 433] on h4 "Дод. інформація" at bounding box center [715, 436] width 490 height 16
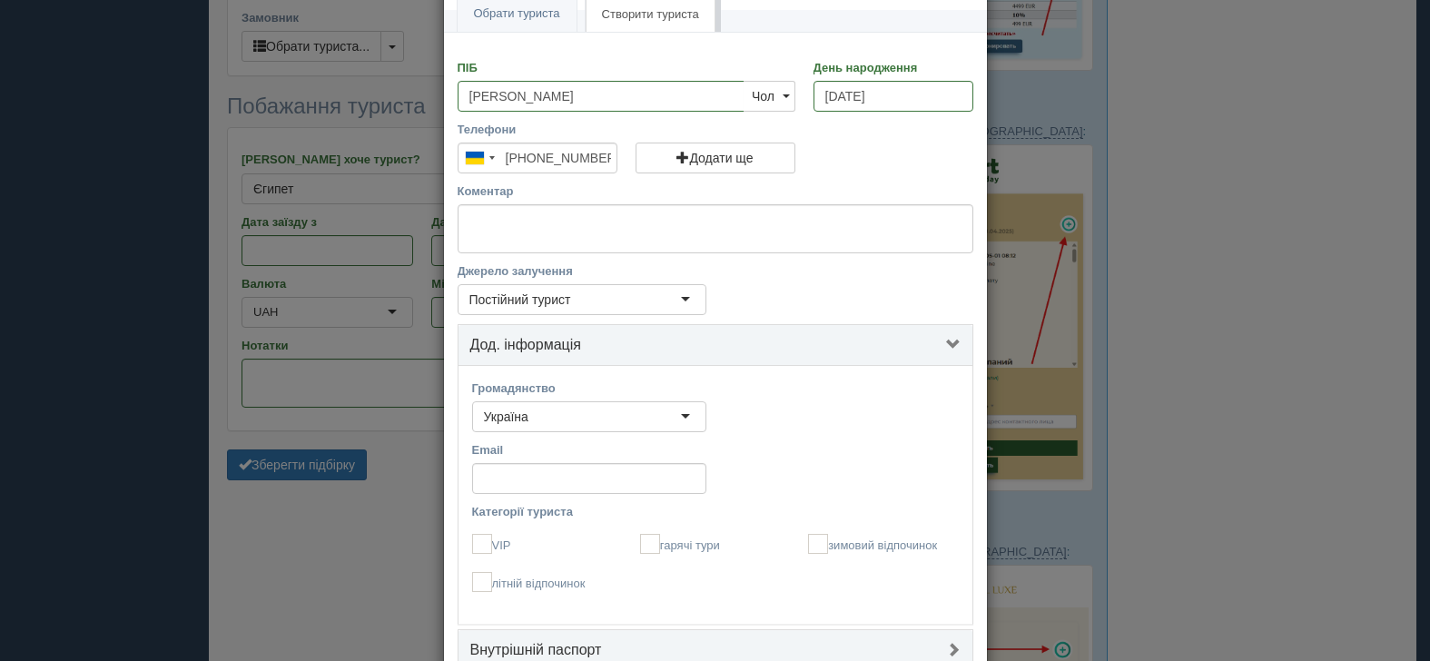
scroll to position [192, 0]
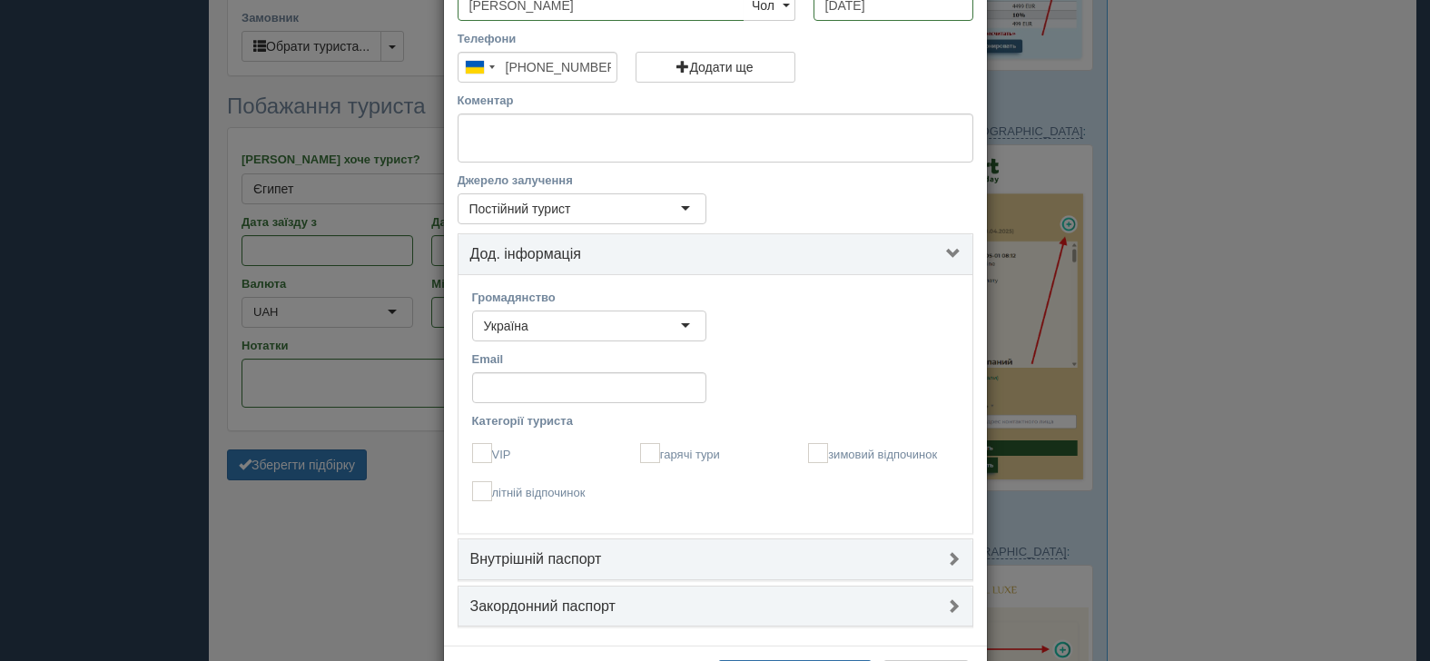
click at [909, 262] on link "Дод. інформація" at bounding box center [716, 254] width 514 height 41
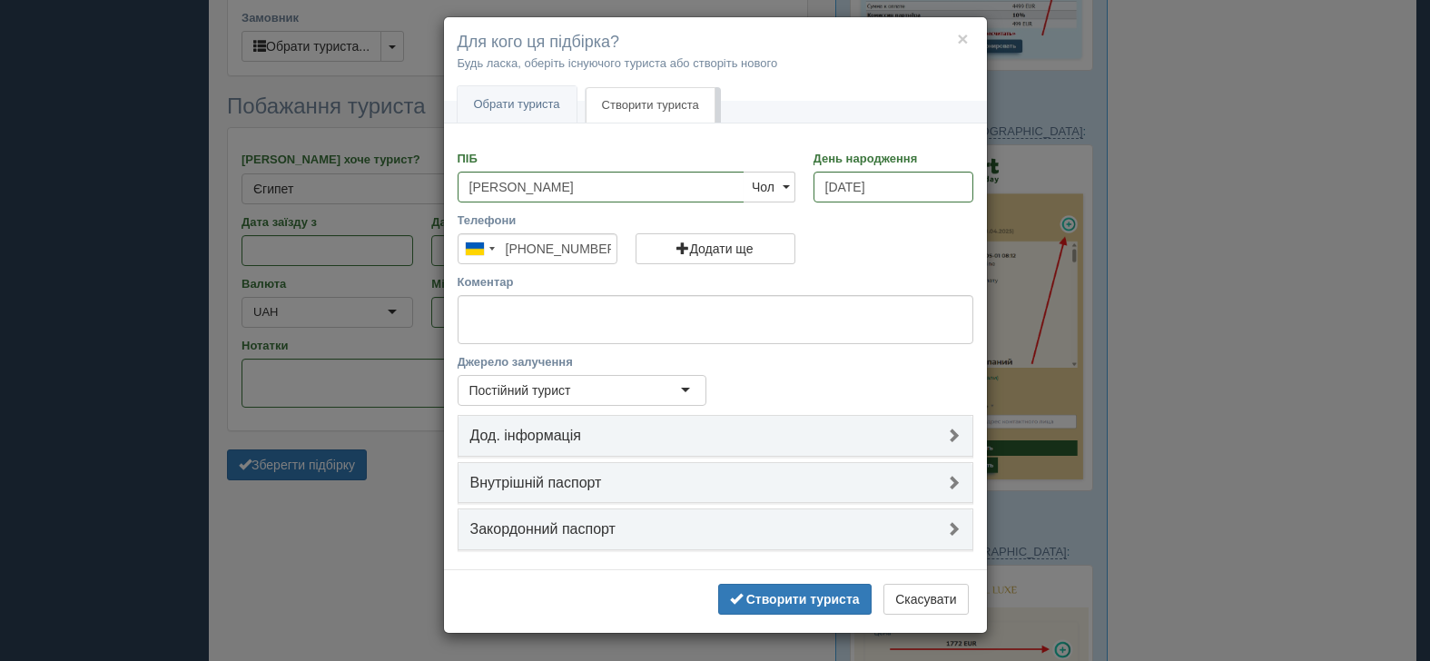
scroll to position [11, 0]
click at [898, 529] on h4 "Закордонний паспорт" at bounding box center [715, 529] width 490 height 16
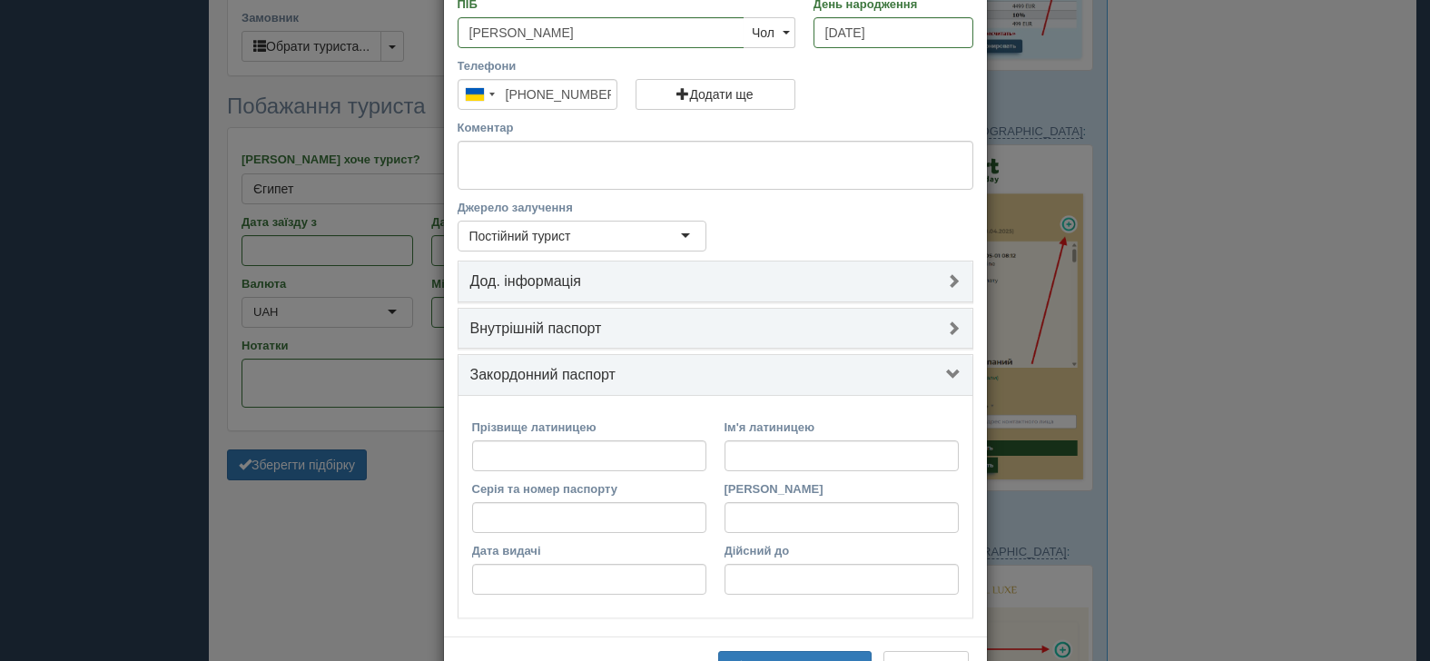
scroll to position [192, 0]
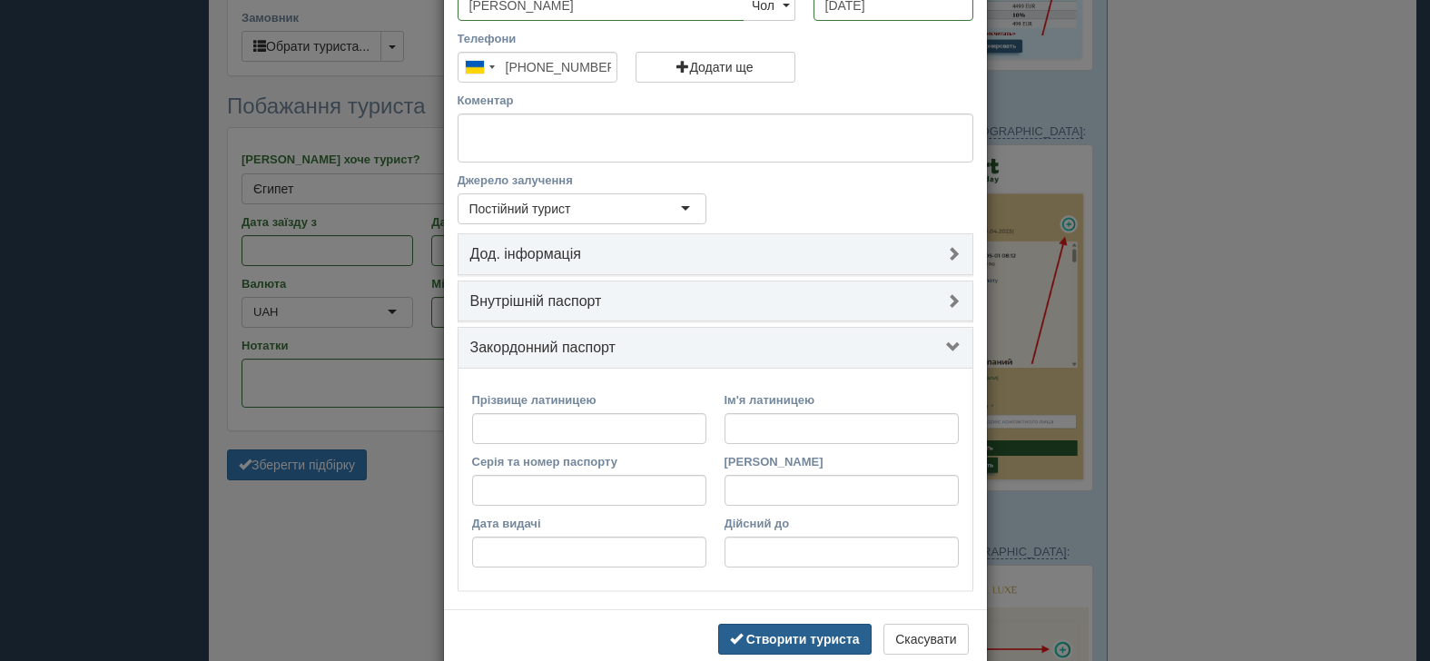
click at [746, 629] on button "Створити туриста" at bounding box center [794, 639] width 153 height 31
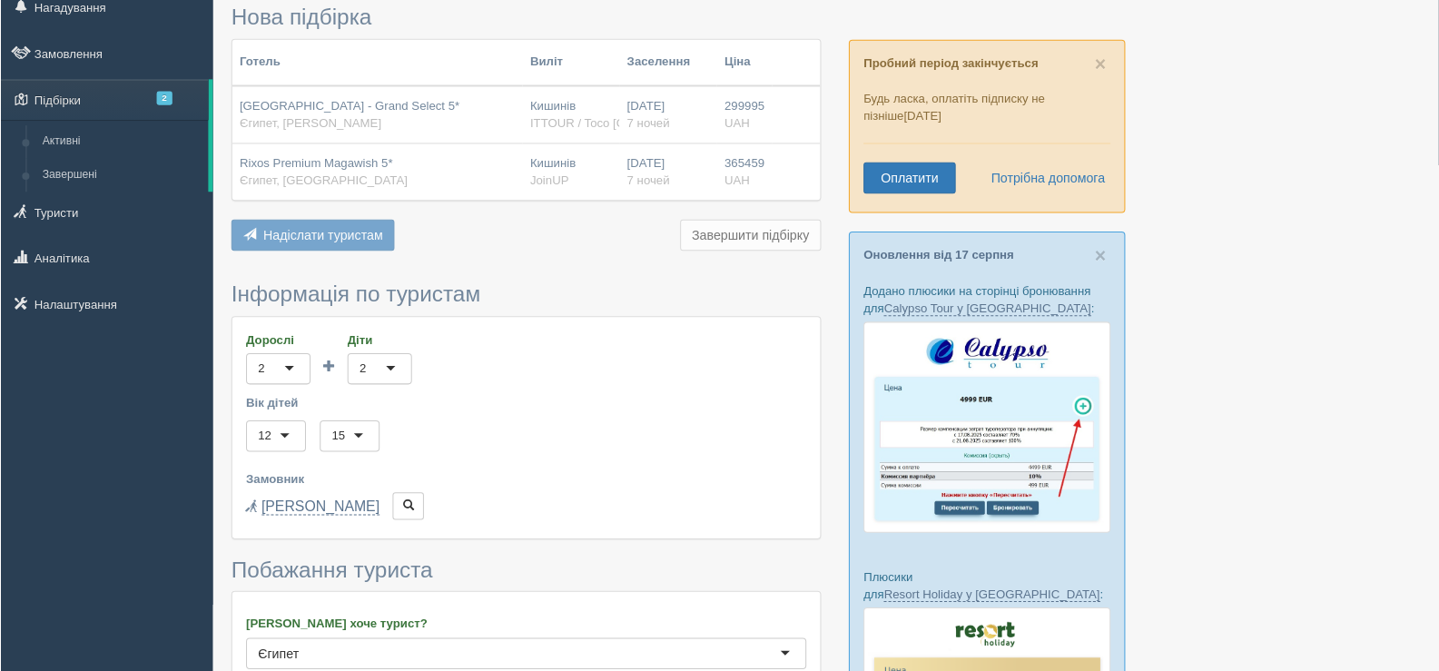
scroll to position [0, 0]
